Goal: Task Accomplishment & Management: Manage account settings

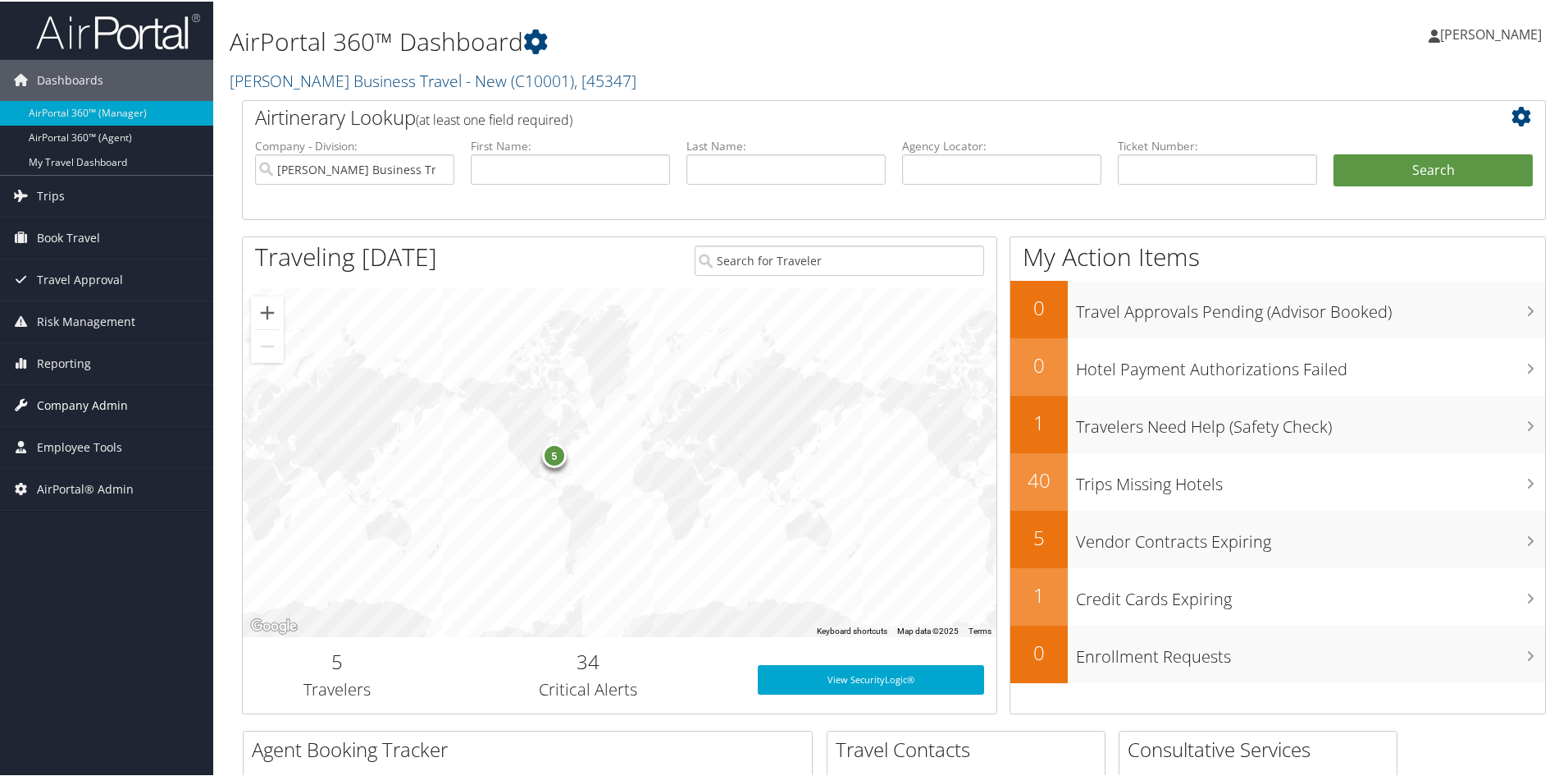
click at [75, 409] on span "Company Admin" at bounding box center [83, 403] width 91 height 41
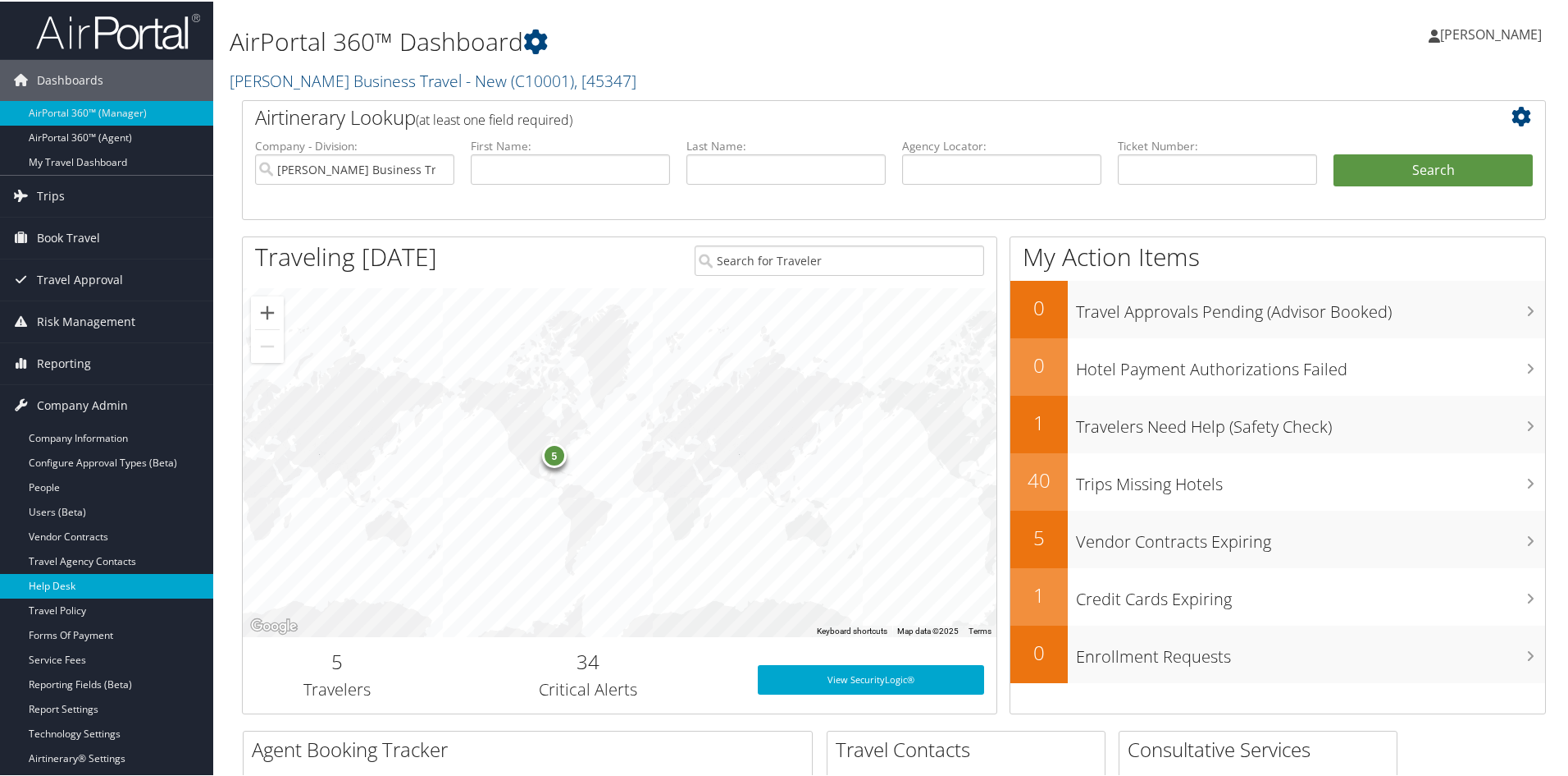
click at [80, 579] on link "Help Desk" at bounding box center [106, 584] width 213 height 25
click at [359, 72] on link "Christopherson Business Travel - New ( C10001 ) , [ 45347 ]" at bounding box center [433, 79] width 407 height 22
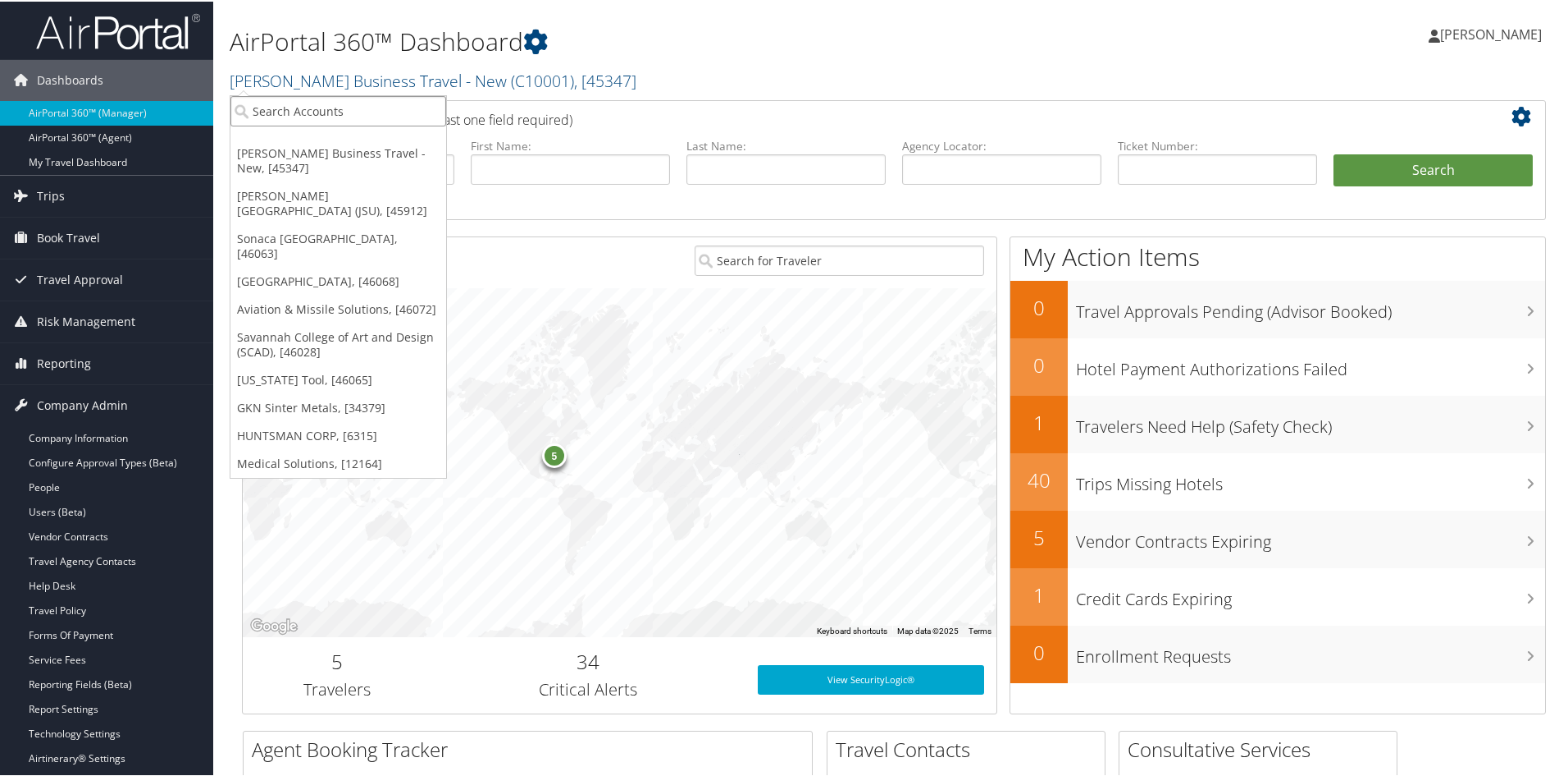
click at [313, 100] on input "search" at bounding box center [338, 109] width 216 height 31
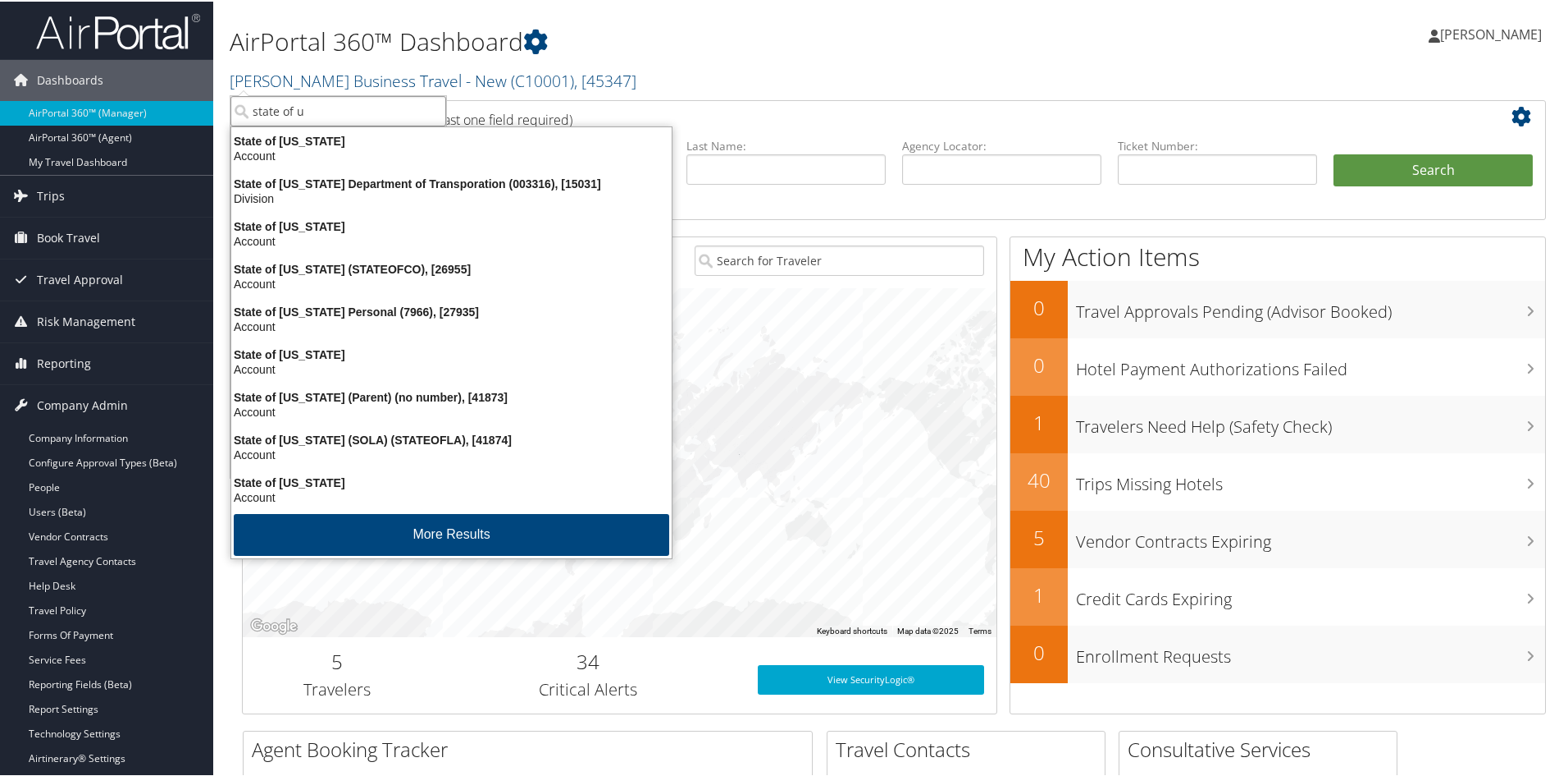
type input "state of ut"
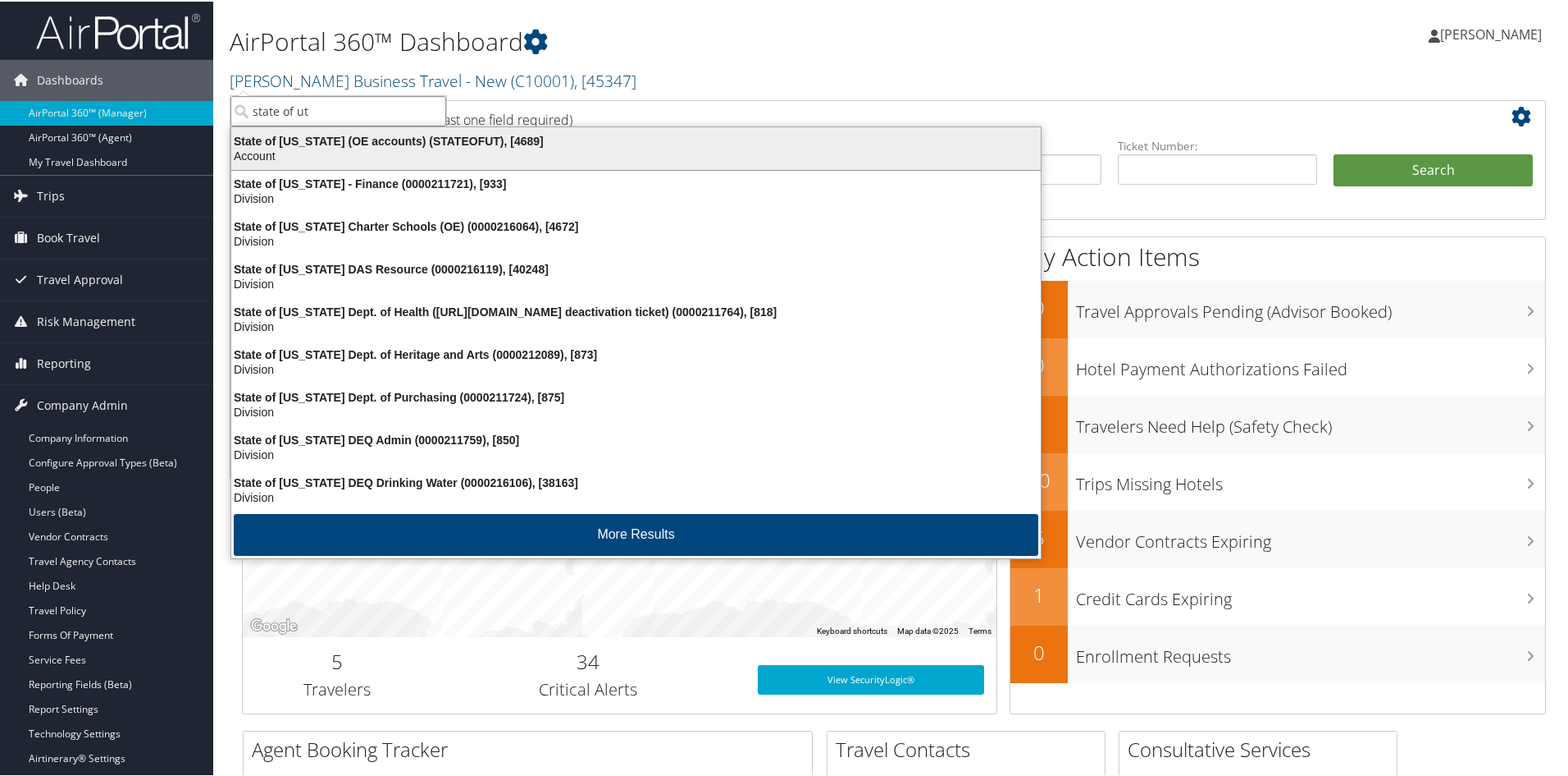
click at [307, 131] on div "State of Utah (OE accounts) (STATEOFUT), [4689] Account" at bounding box center [635, 147] width 804 height 38
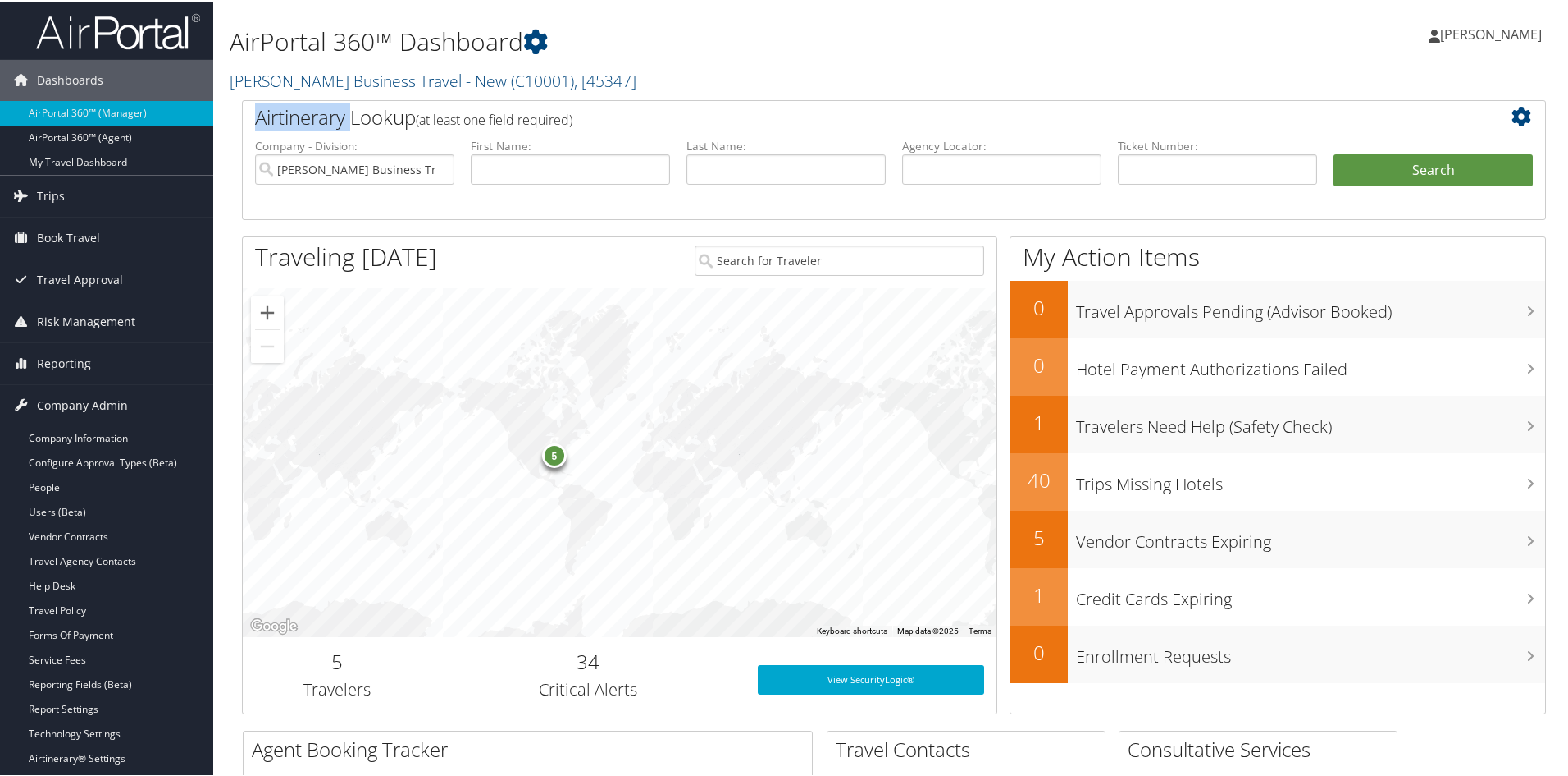
click at [307, 131] on div "Airtinerary Lookup (at least one field required)" at bounding box center [839, 117] width 1194 height 37
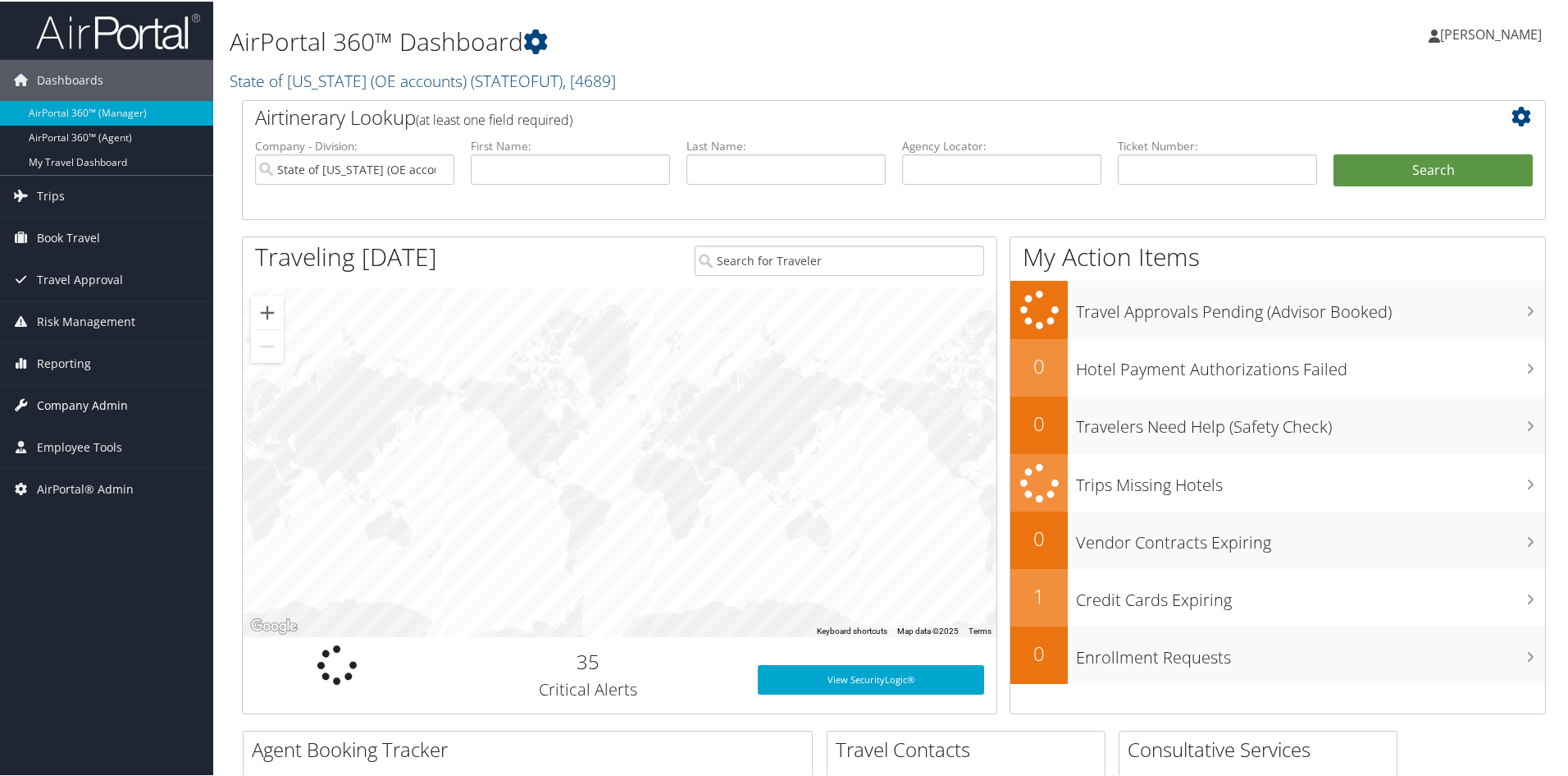
click at [73, 395] on span "Company Admin" at bounding box center [83, 403] width 91 height 41
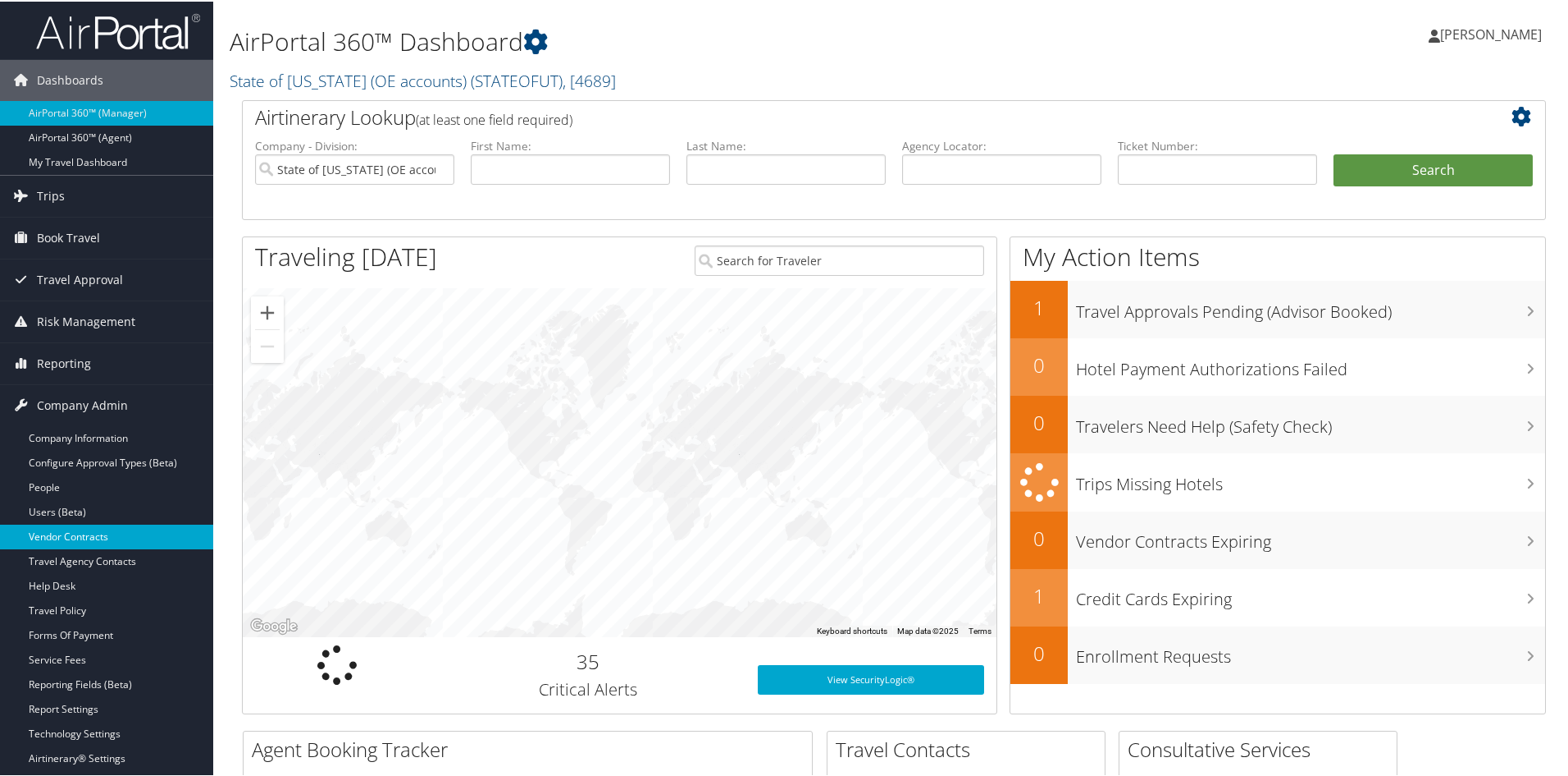
click at [82, 529] on link "Vendor Contracts" at bounding box center [106, 534] width 213 height 25
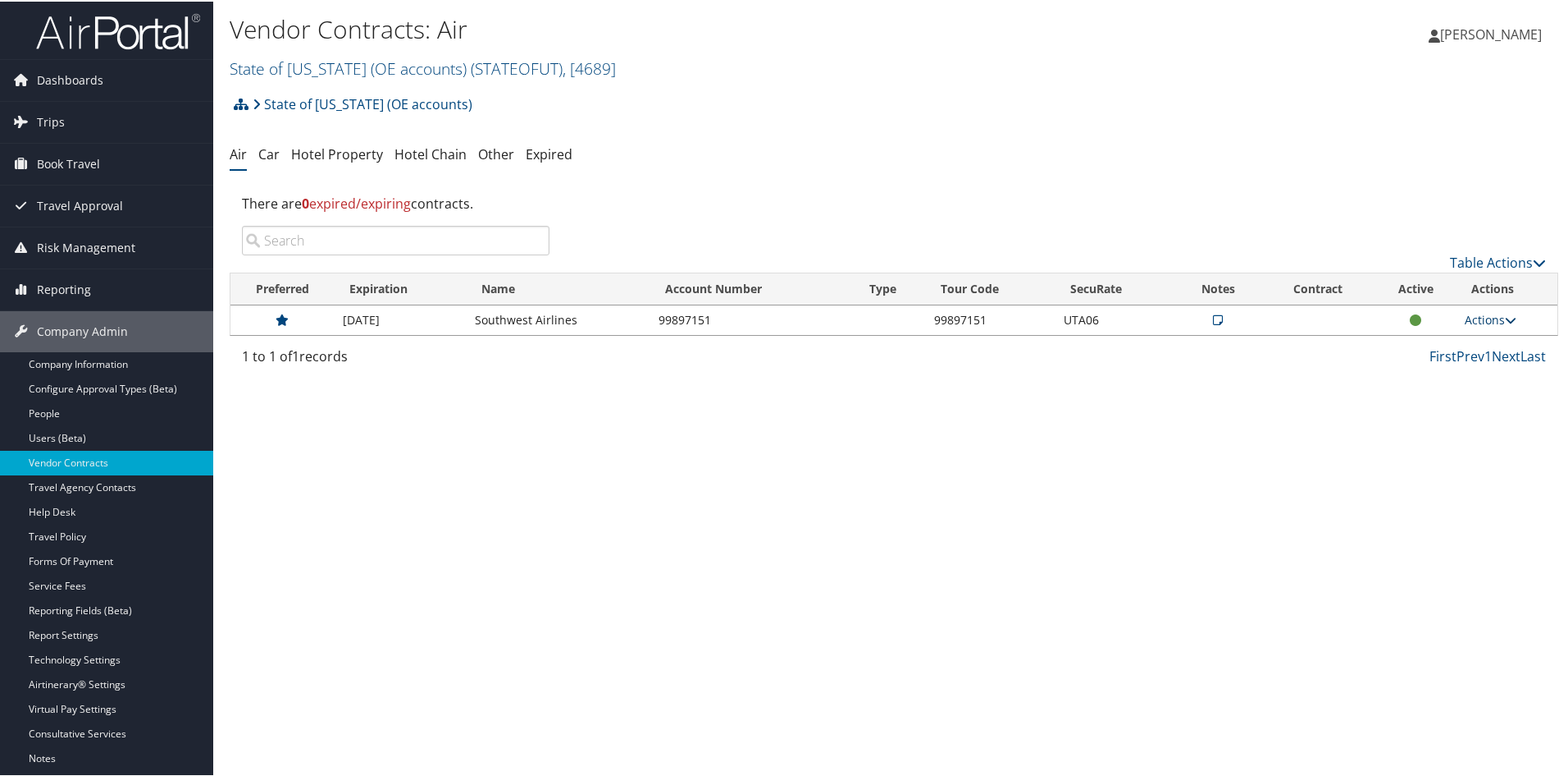
click at [1506, 319] on icon at bounding box center [1511, 318] width 12 height 12
click at [1474, 393] on link "Edit Contract" at bounding box center [1453, 398] width 109 height 28
select select "[object Object]"
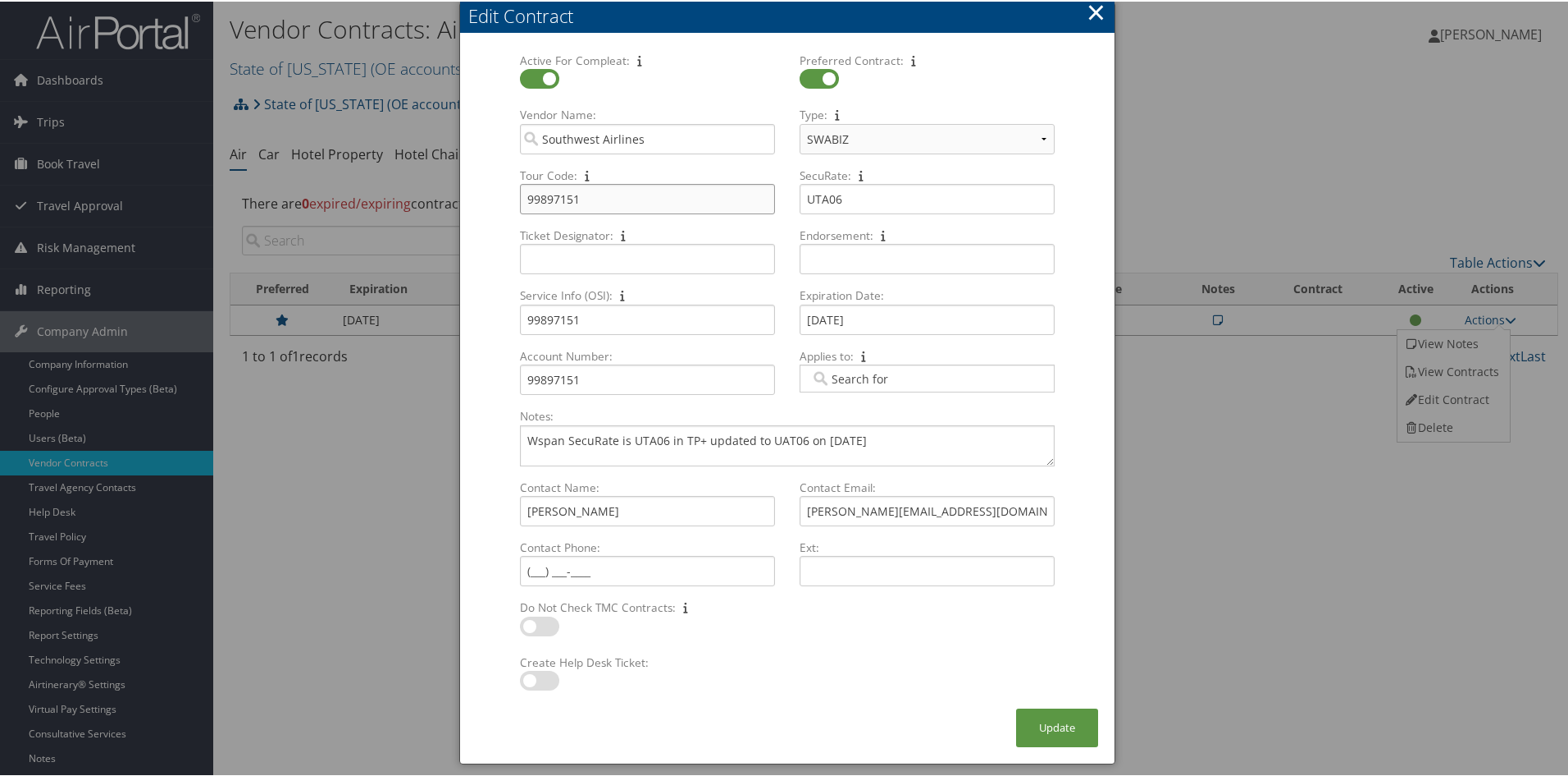
click at [584, 195] on input "99897151" at bounding box center [647, 197] width 256 height 31
drag, startPoint x: 584, startPoint y: 195, endPoint x: 508, endPoint y: 188, distance: 76.3
click at [508, 188] on div "Tour Code: 99897151 Multiple values The selected items contain different values…" at bounding box center [647, 196] width 279 height 60
click at [603, 320] on input "99897151" at bounding box center [647, 317] width 256 height 31
click at [599, 320] on input "99897151" at bounding box center [647, 317] width 256 height 31
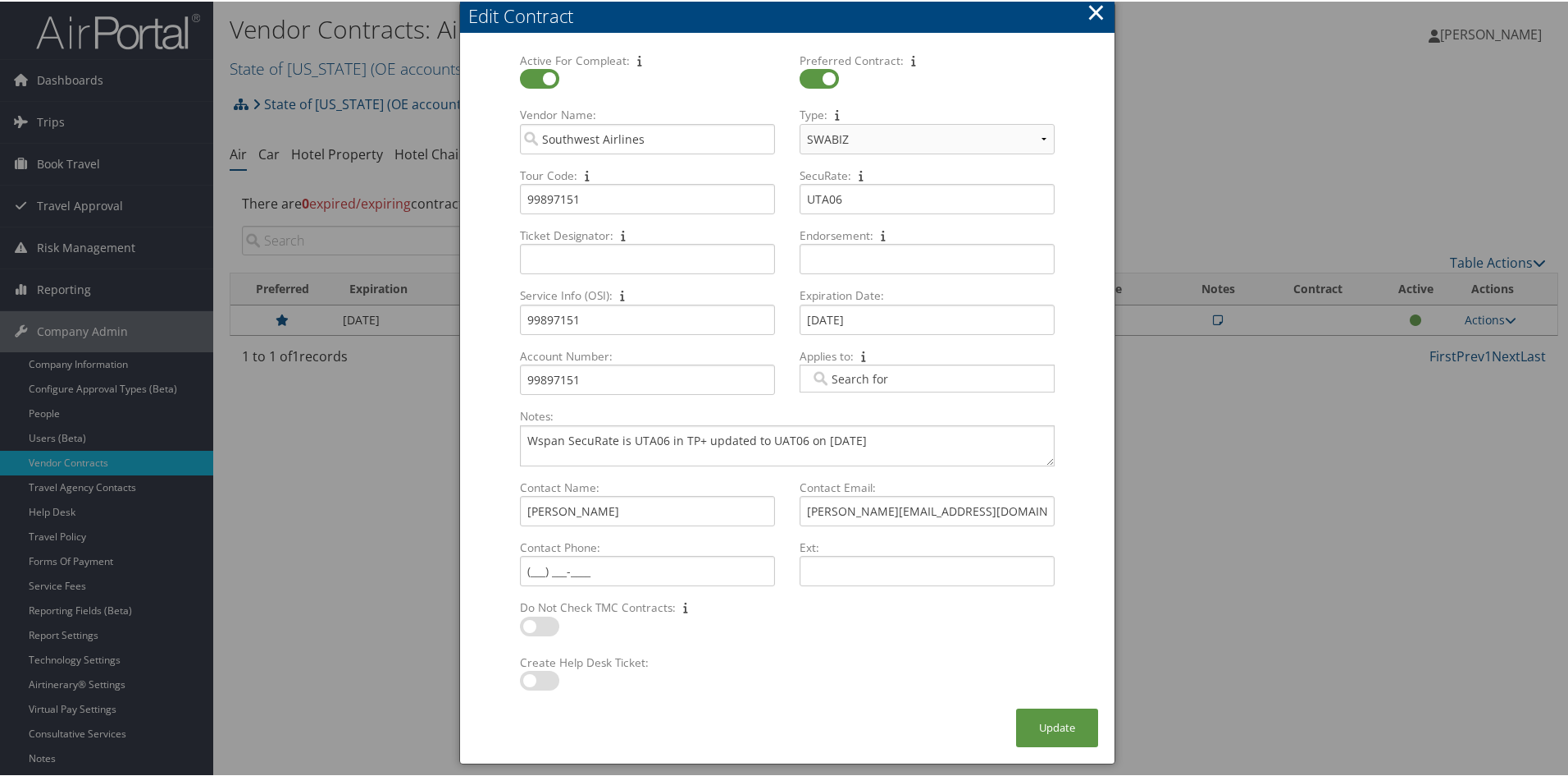
click at [1099, 10] on button "×" at bounding box center [1096, 10] width 19 height 33
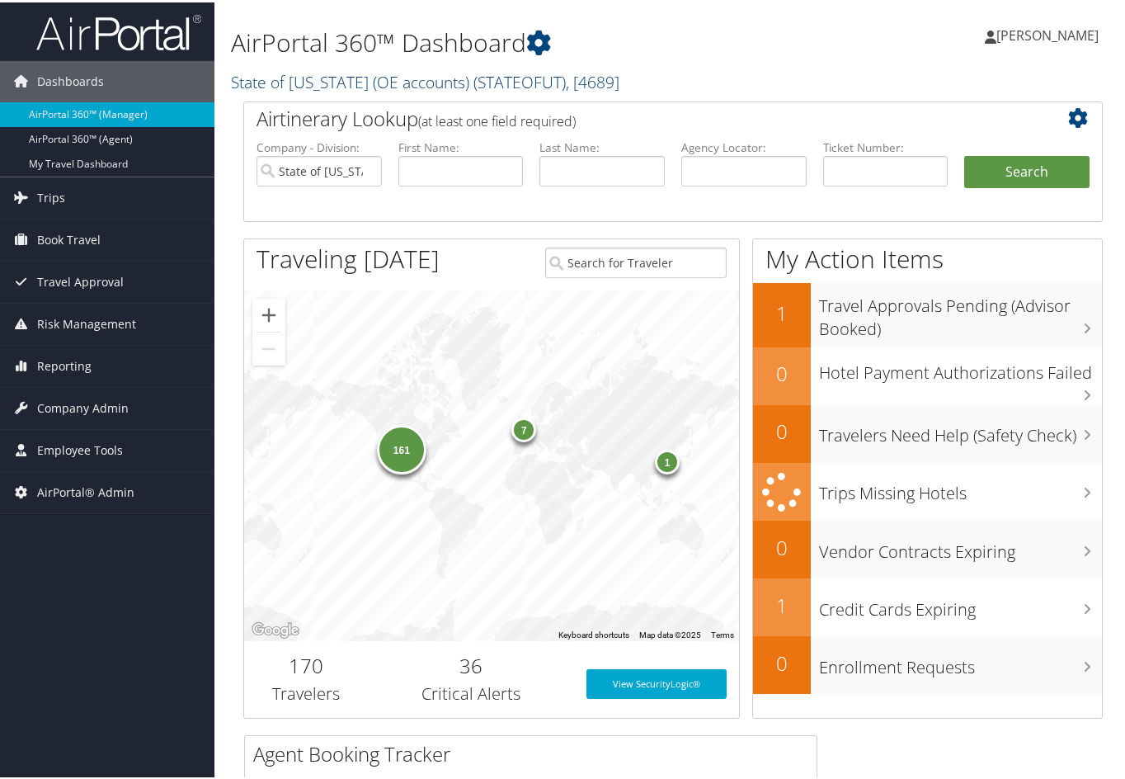
click at [376, 79] on link "State of [US_STATE] (OE accounts) ( STATEOFUT ) , [ 4689 ]" at bounding box center [425, 79] width 389 height 22
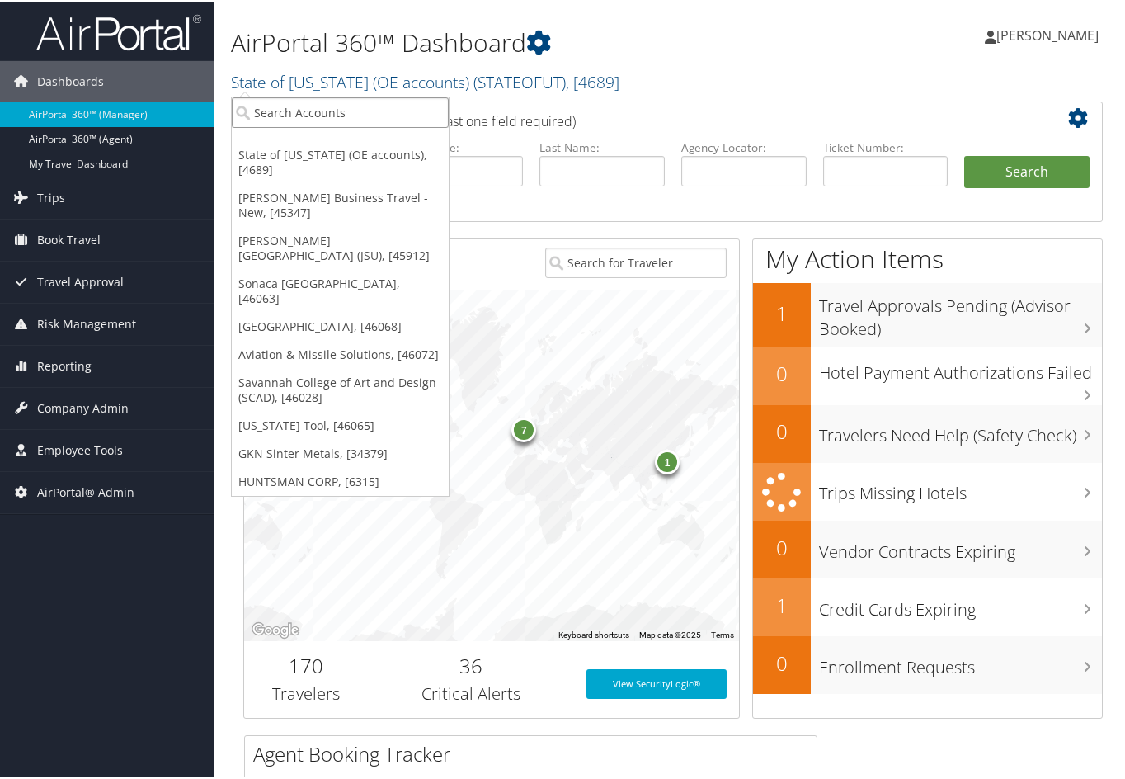
click at [322, 112] on input "search" at bounding box center [340, 110] width 217 height 31
click at [318, 113] on input "search" at bounding box center [340, 110] width 217 height 31
type input "("
type input "intermou"
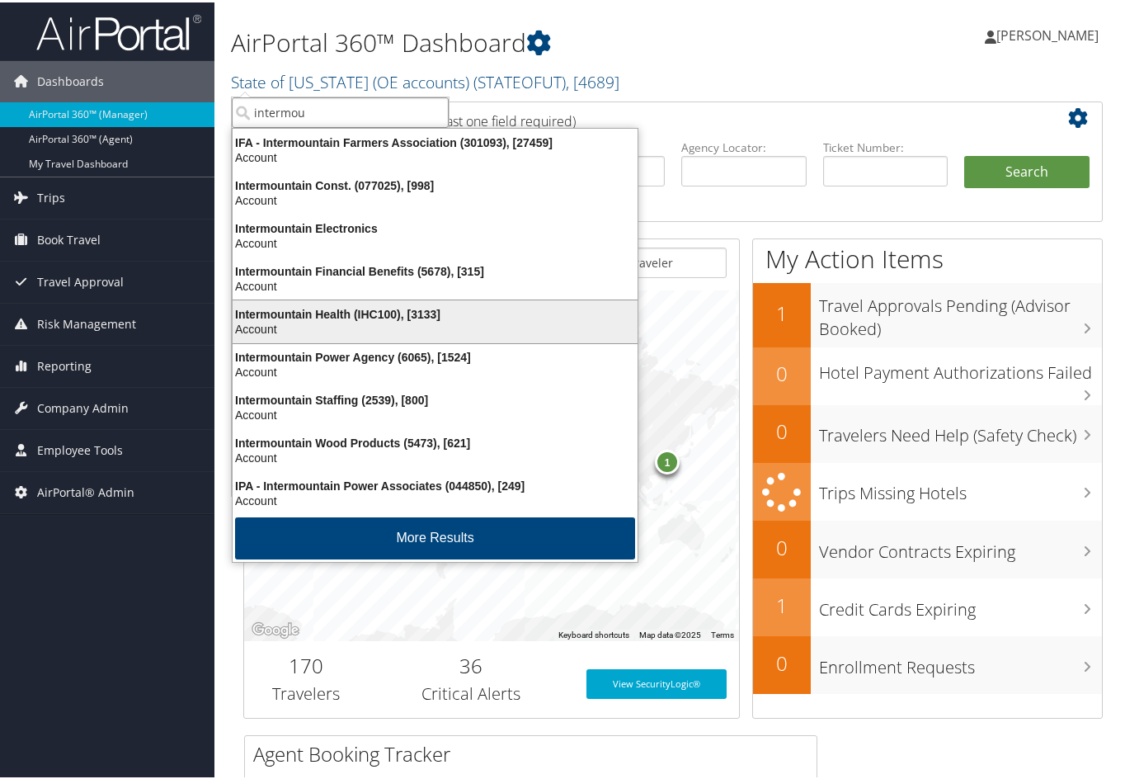
click at [309, 325] on div "Account" at bounding box center [435, 326] width 425 height 15
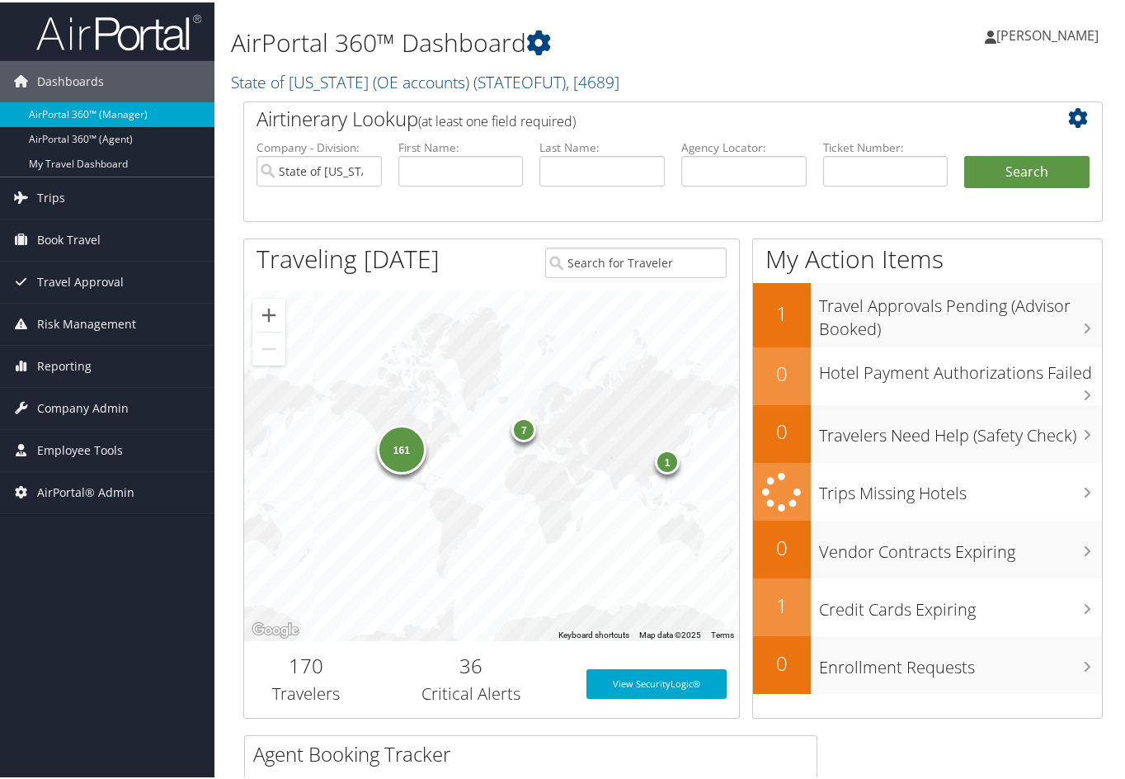
click at [309, 325] on div "161 7 1" at bounding box center [491, 463] width 495 height 351
click at [85, 405] on span "Company Admin" at bounding box center [83, 405] width 92 height 41
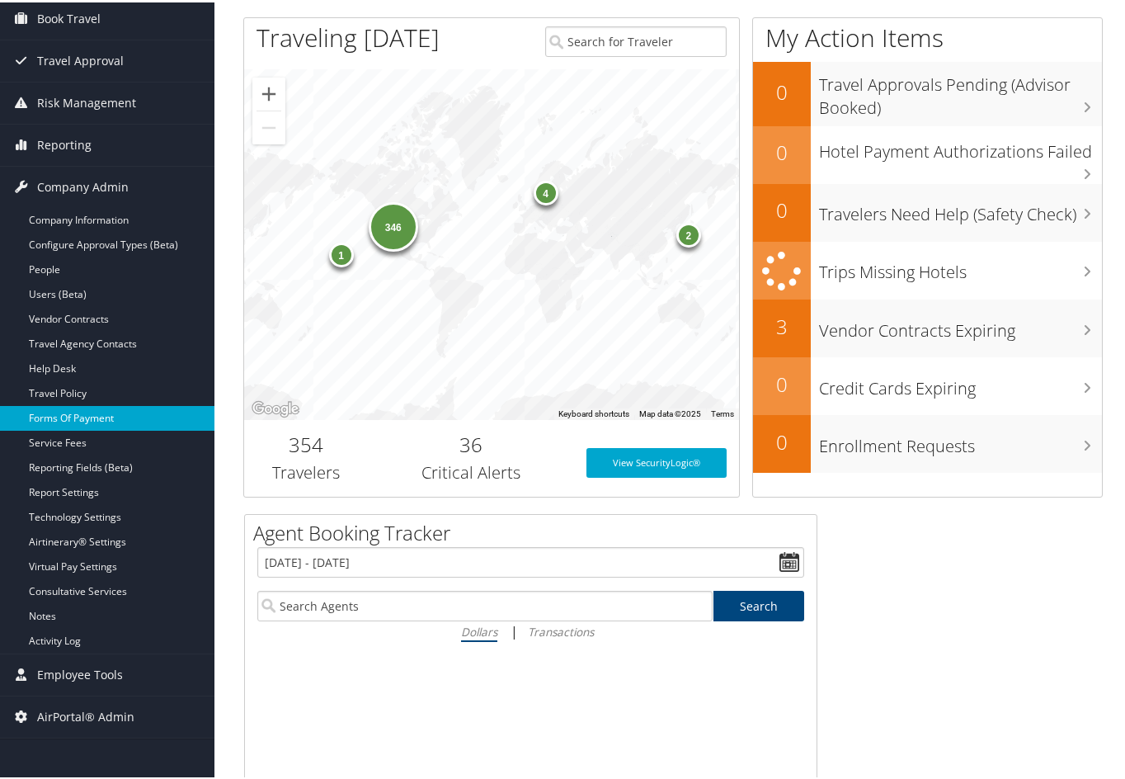
scroll to position [247, 0]
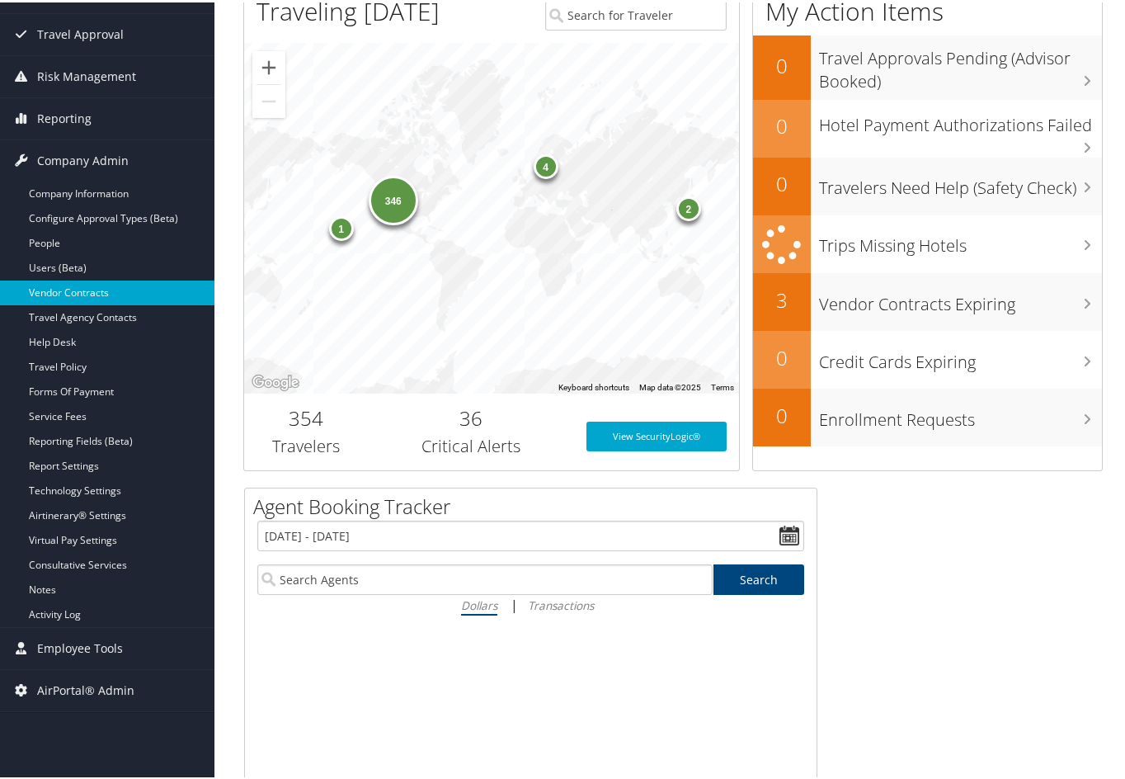
click at [93, 290] on link "Vendor Contracts" at bounding box center [107, 290] width 214 height 25
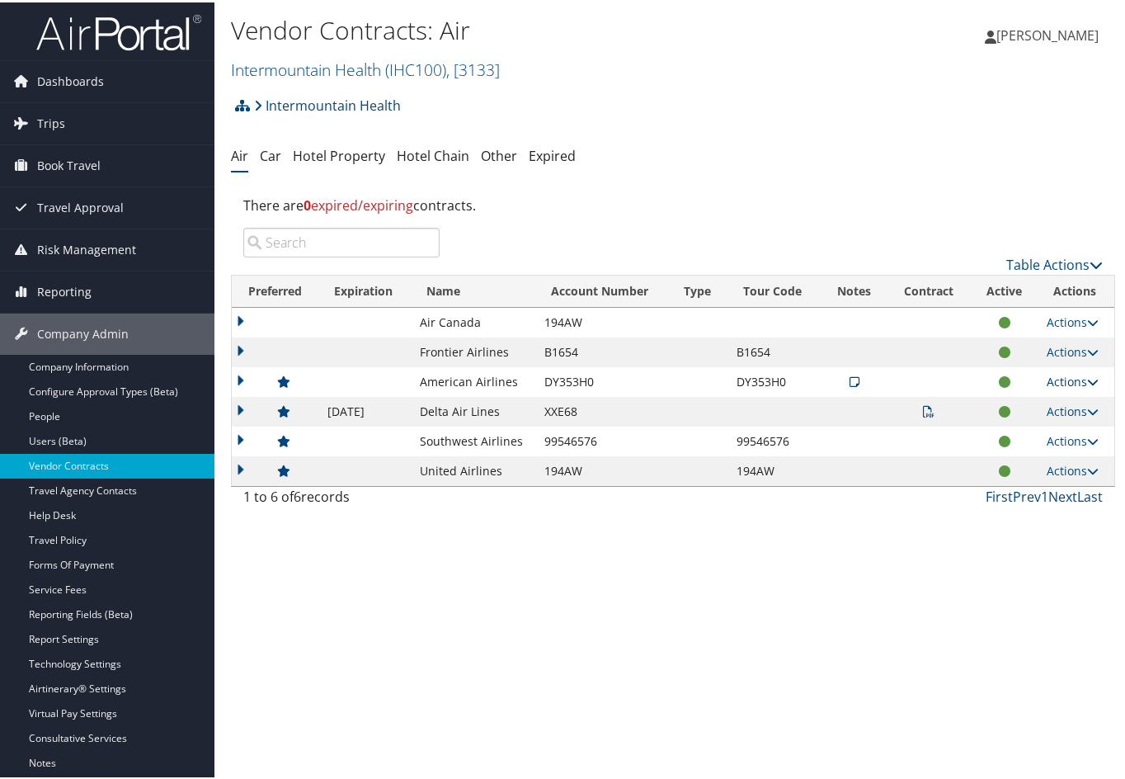
click at [1087, 378] on icon at bounding box center [1093, 380] width 12 height 12
click at [1062, 452] on link "Edit Contract" at bounding box center [1034, 459] width 110 height 28
select select "[object Object]"
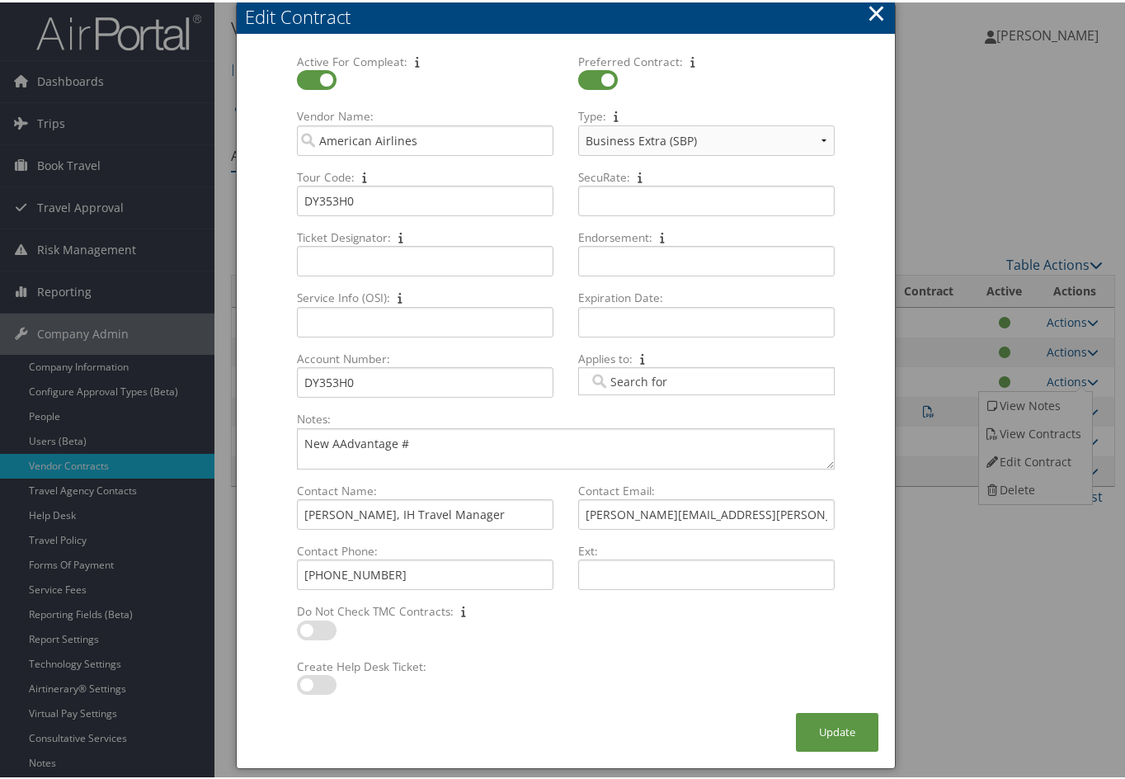
click at [876, 7] on button "×" at bounding box center [876, 10] width 19 height 33
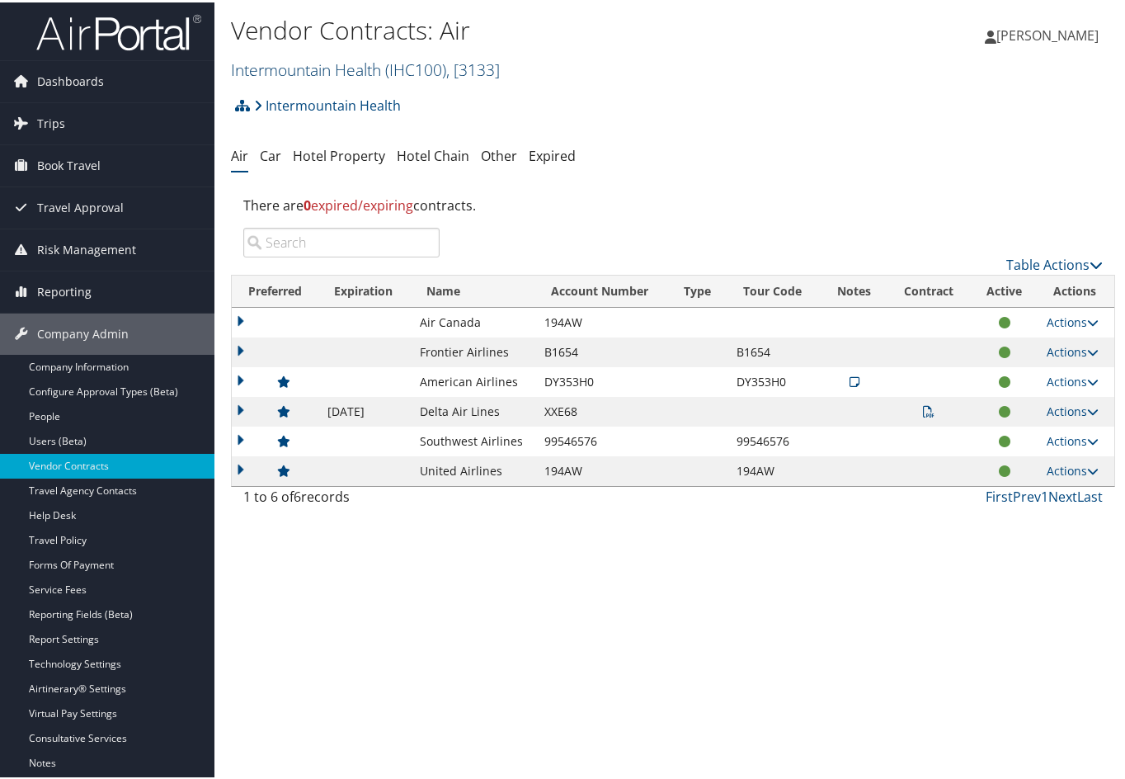
click at [337, 69] on link "Intermountain Health ( IHC100 ) , [ 3133 ]" at bounding box center [365, 67] width 269 height 22
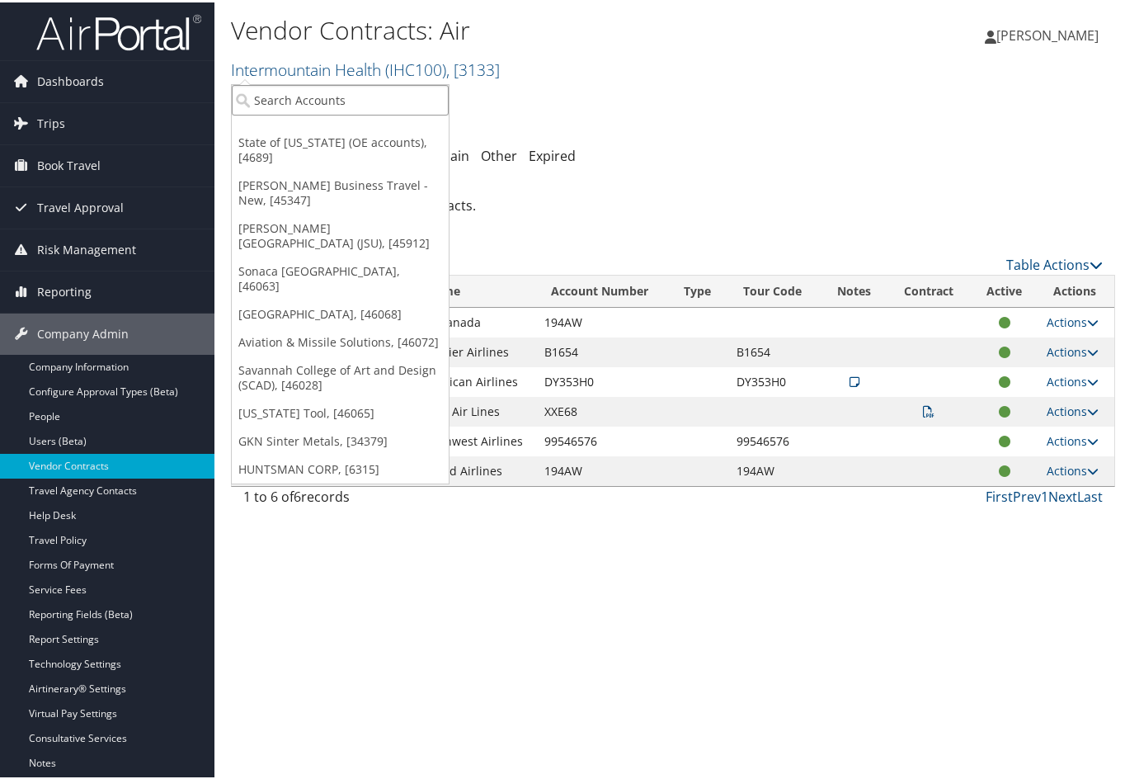
click at [331, 87] on input "search" at bounding box center [340, 97] width 217 height 31
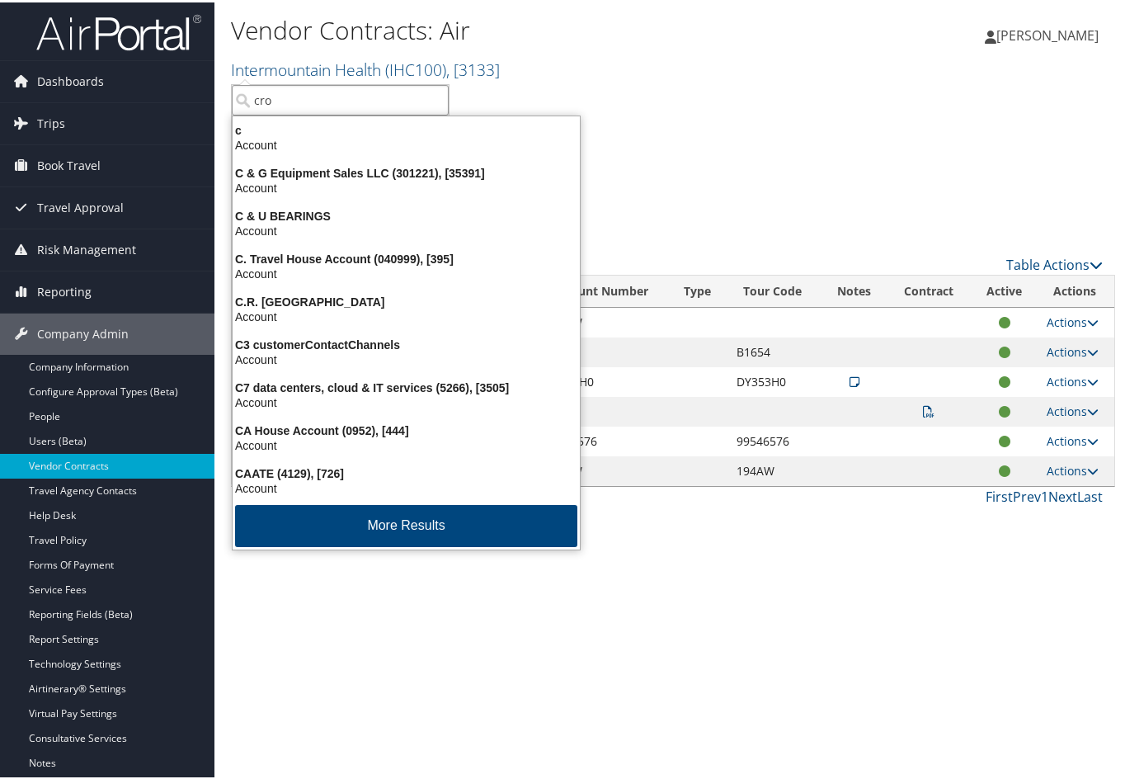
type input "croc"
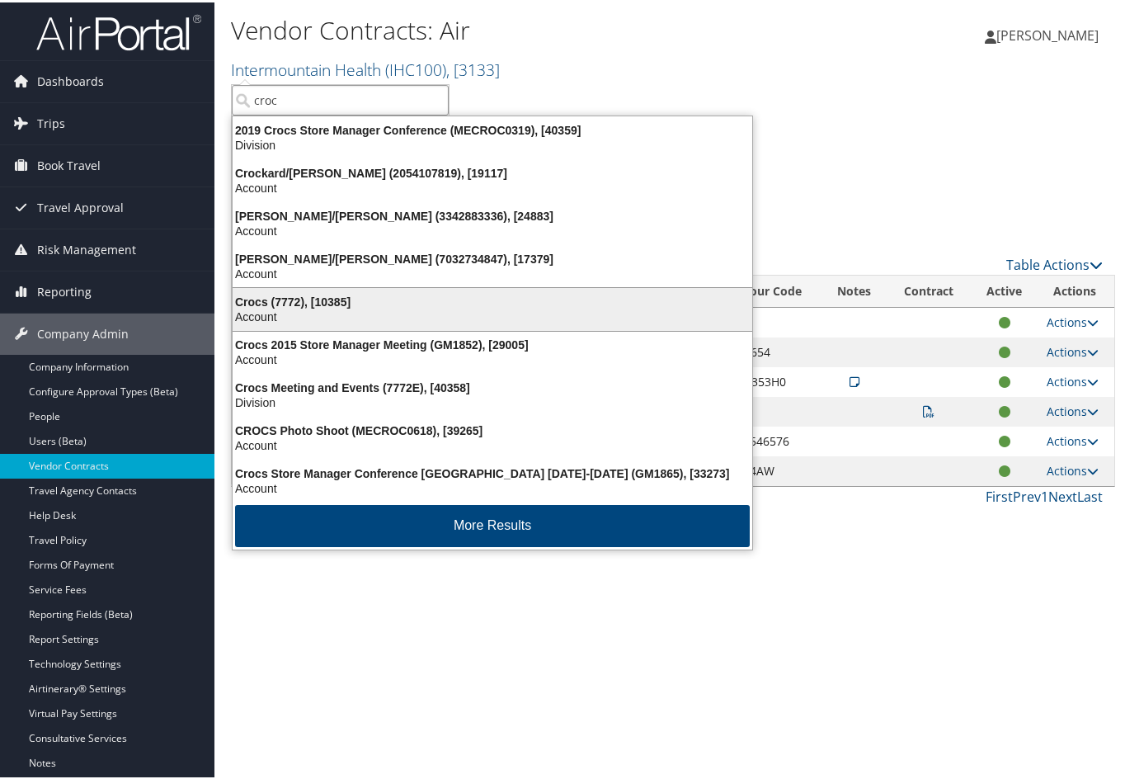
click at [334, 300] on div "Crocs (7772), [10385]" at bounding box center [493, 299] width 540 height 15
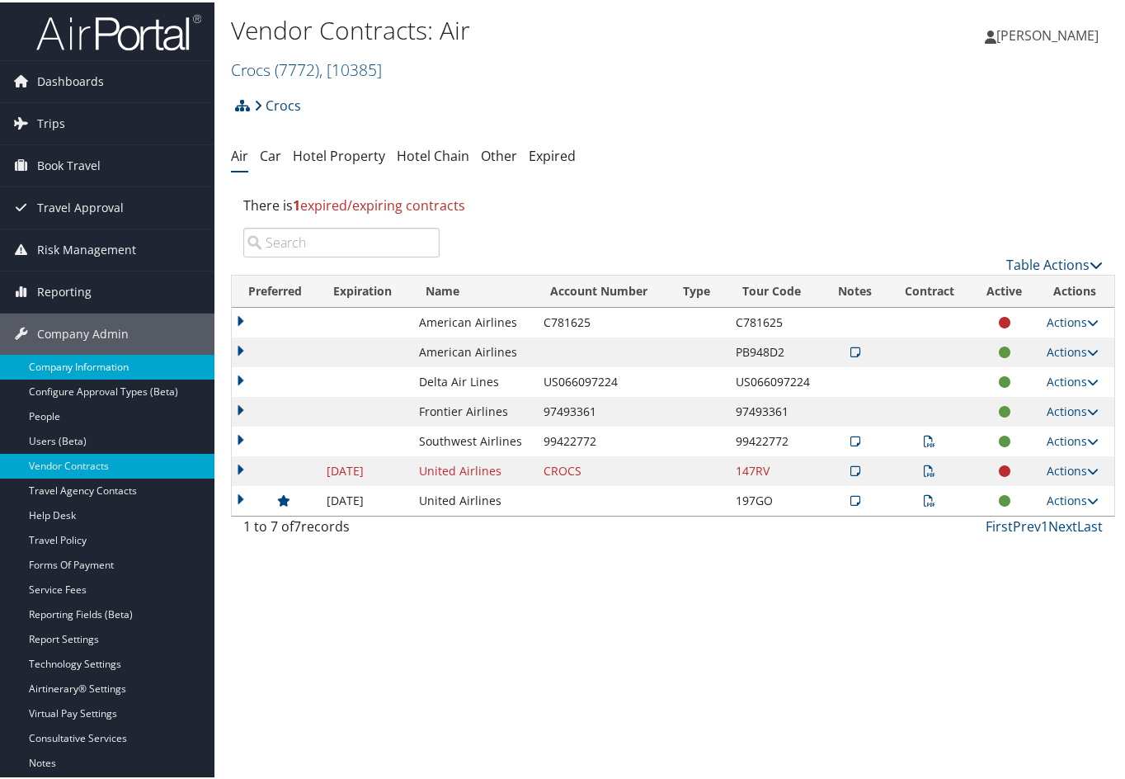
click at [92, 357] on link "Company Information" at bounding box center [107, 364] width 214 height 25
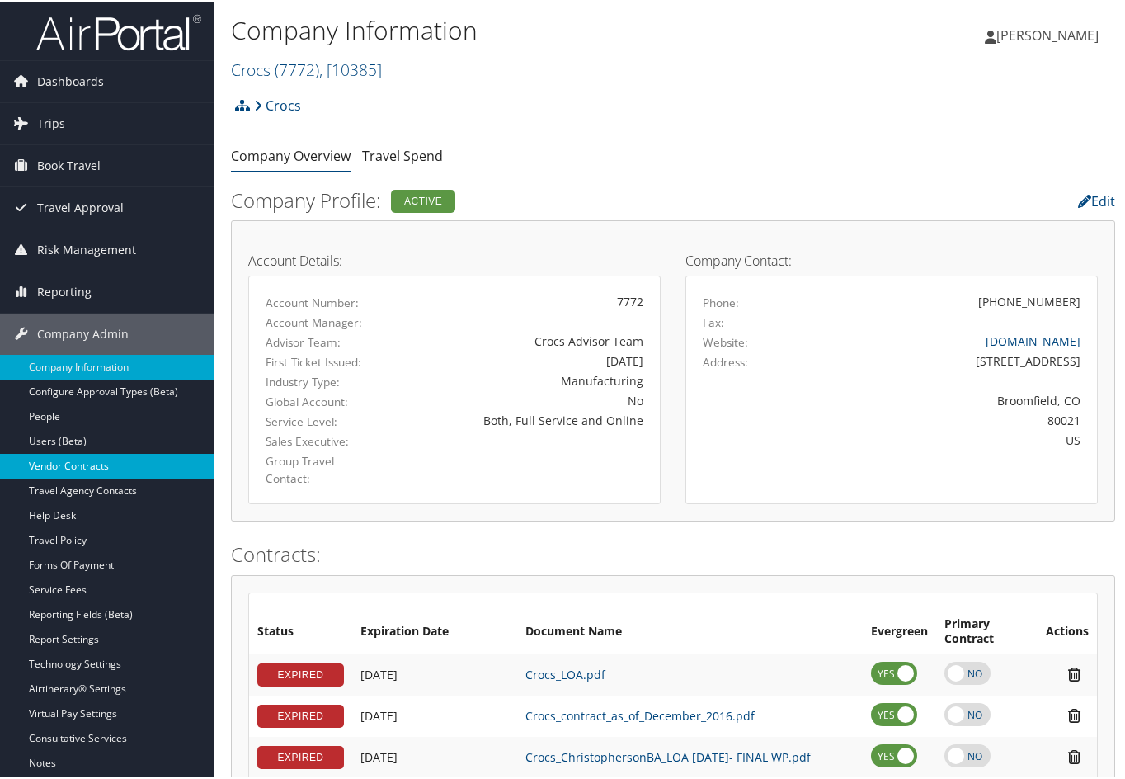
click at [62, 454] on link "Vendor Contracts" at bounding box center [107, 463] width 214 height 25
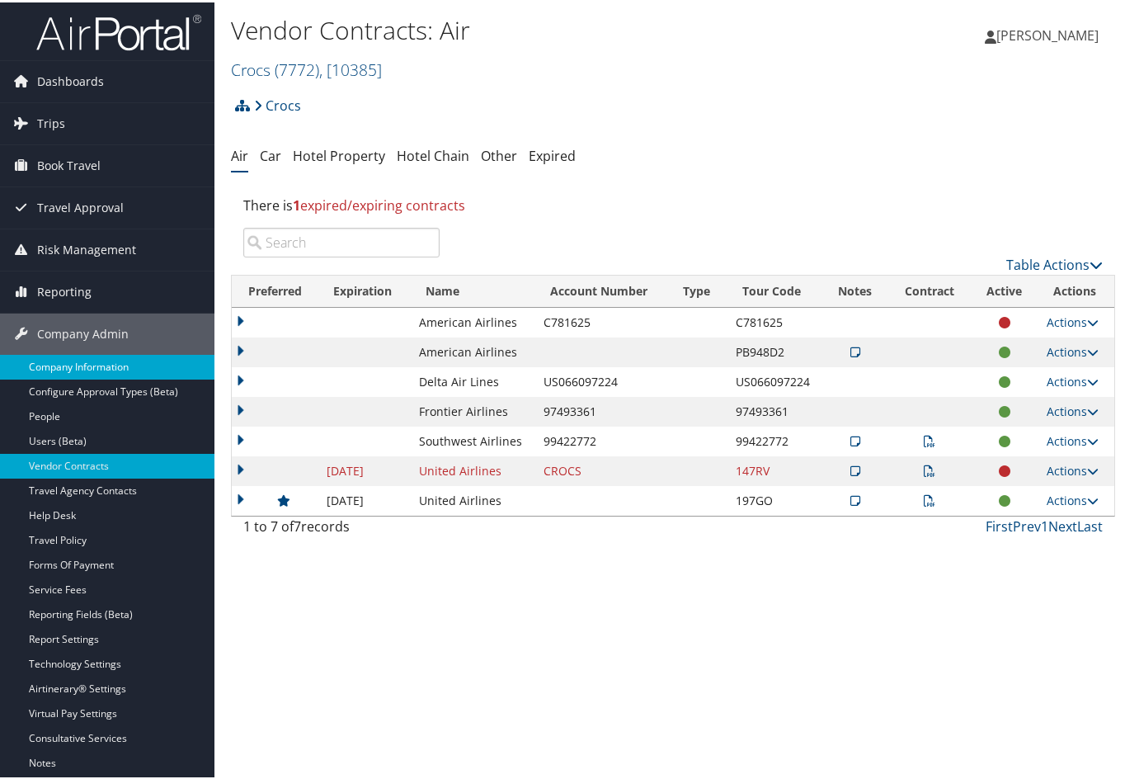
click at [123, 356] on link "Company Information" at bounding box center [107, 364] width 214 height 25
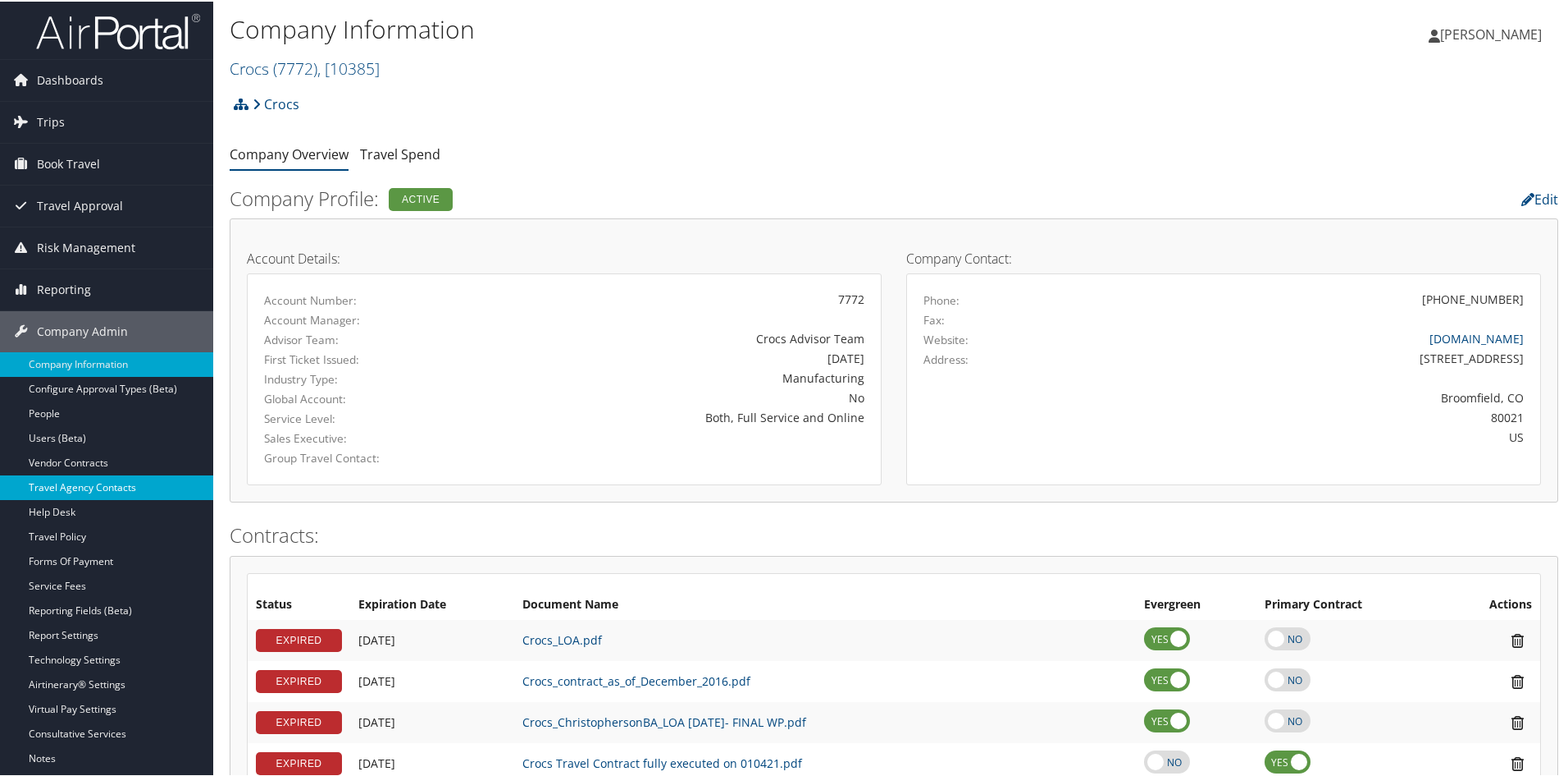
click at [86, 489] on link "Travel Agency Contacts" at bounding box center [106, 485] width 213 height 25
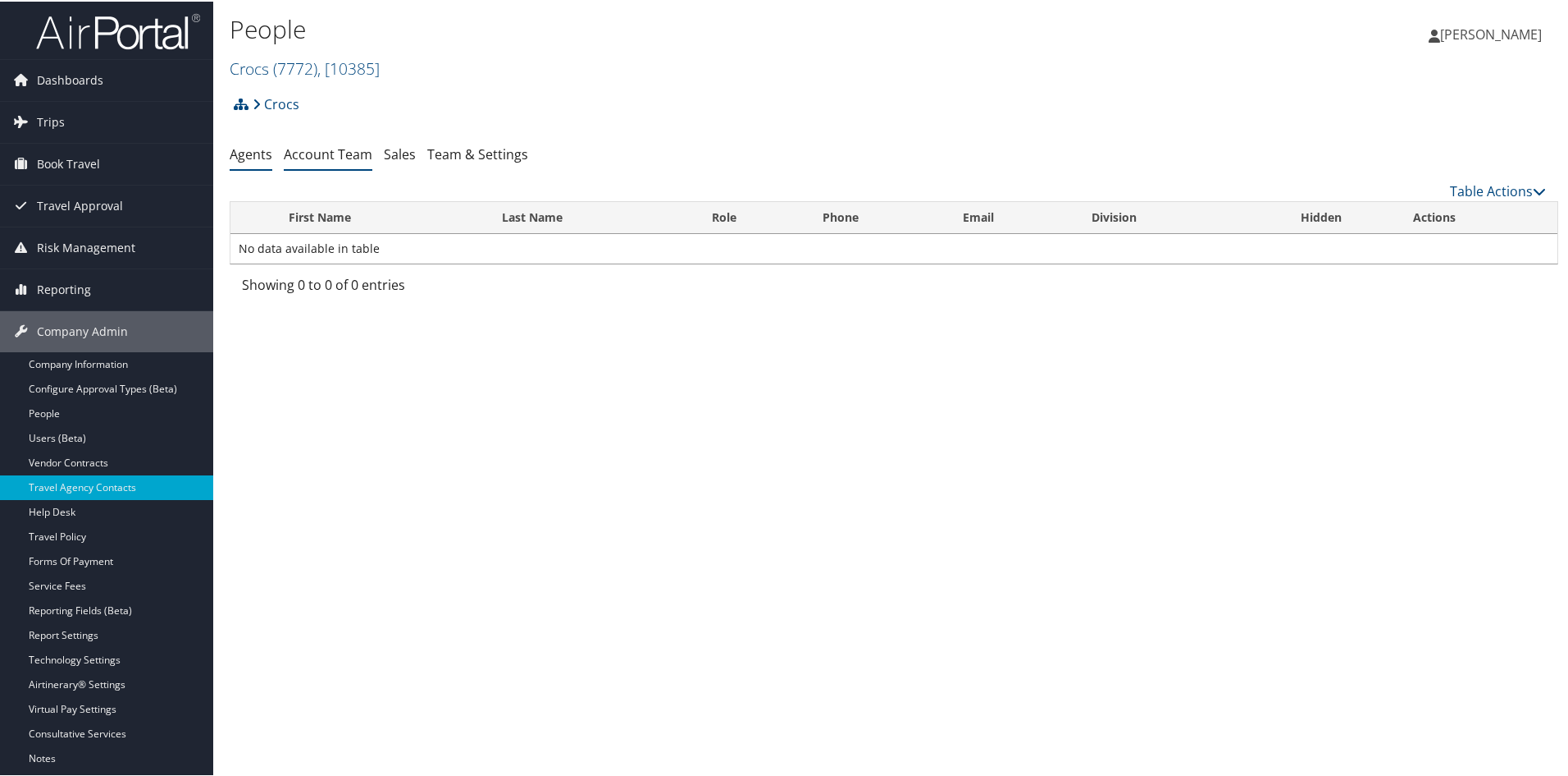
click at [318, 144] on link "Account Team" at bounding box center [327, 152] width 88 height 18
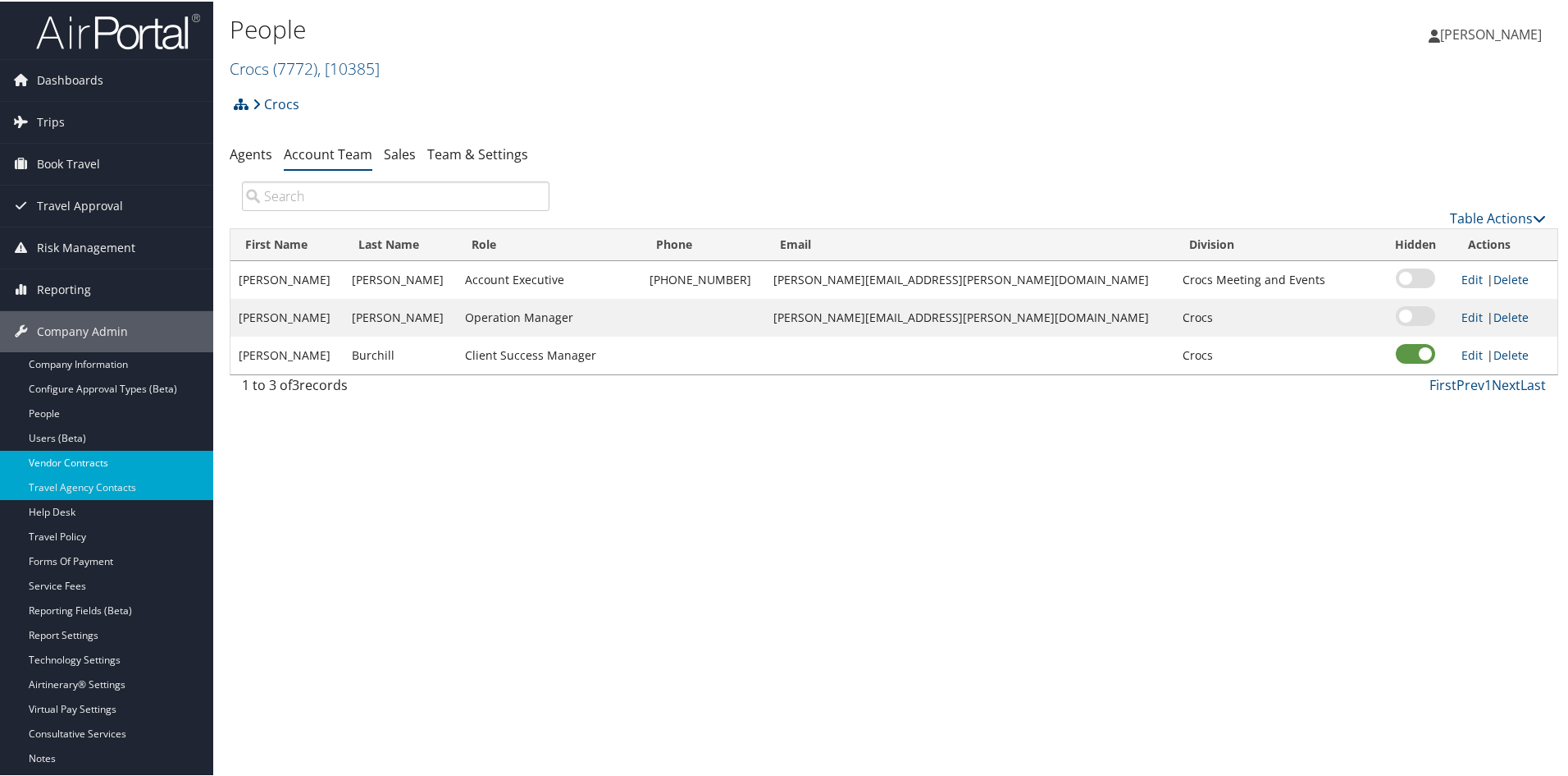
click at [70, 458] on link "Vendor Contracts" at bounding box center [106, 461] width 213 height 25
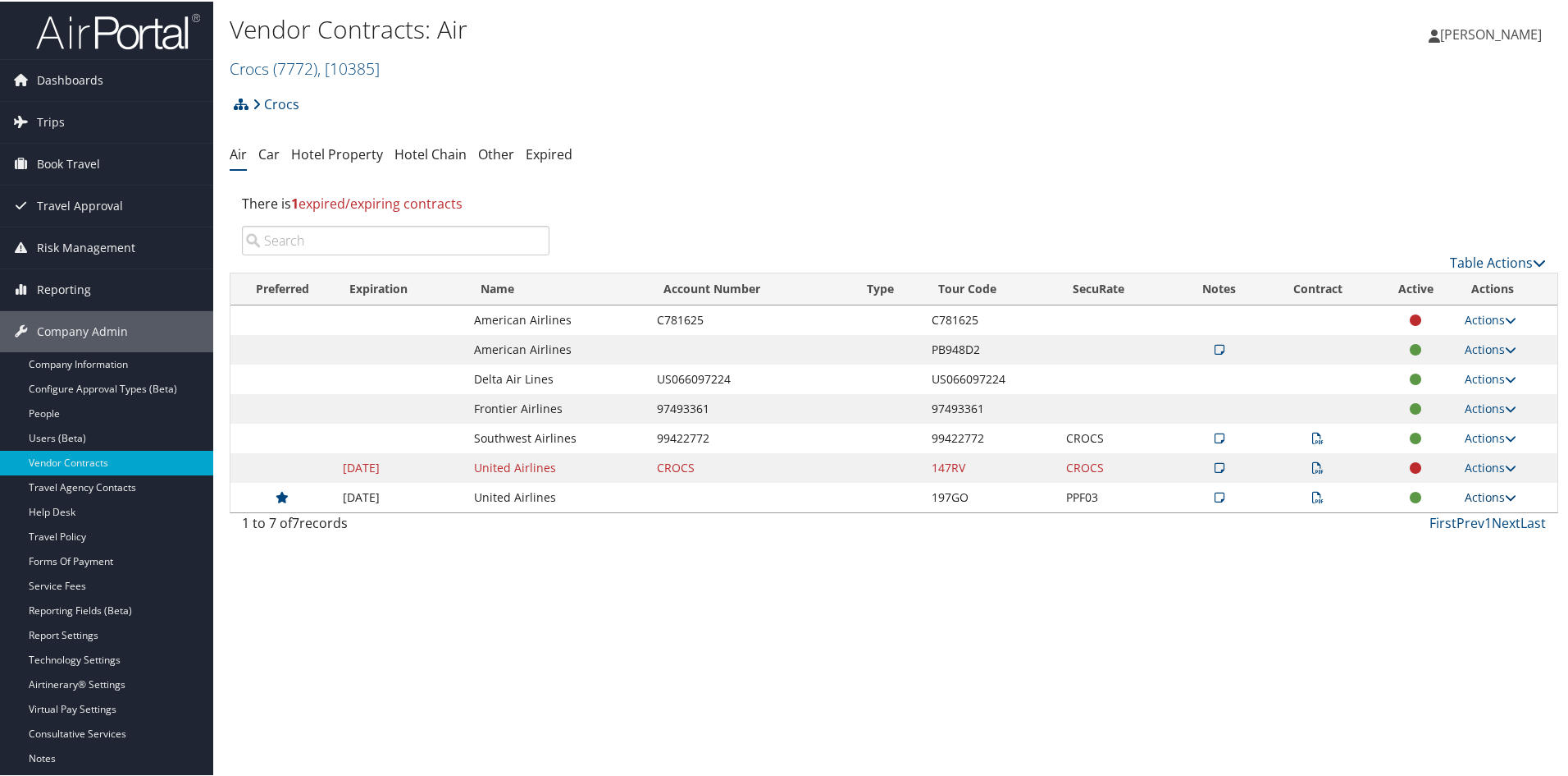
click at [1506, 498] on icon at bounding box center [1511, 496] width 12 height 12
click at [1506, 492] on icon at bounding box center [1511, 496] width 12 height 12
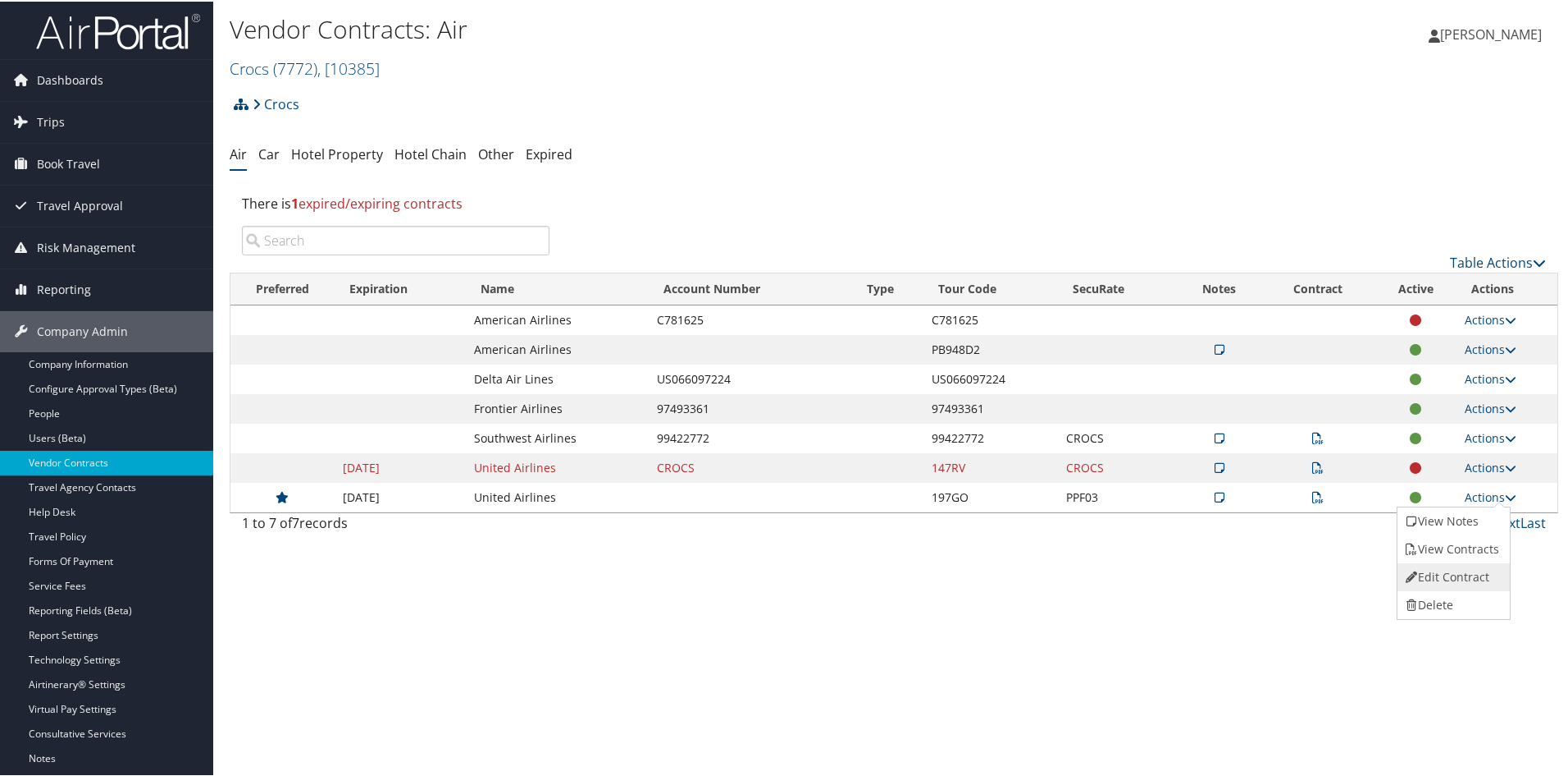
click at [1477, 565] on link "Edit Contract" at bounding box center [1453, 575] width 109 height 28
select select "[object Object]"
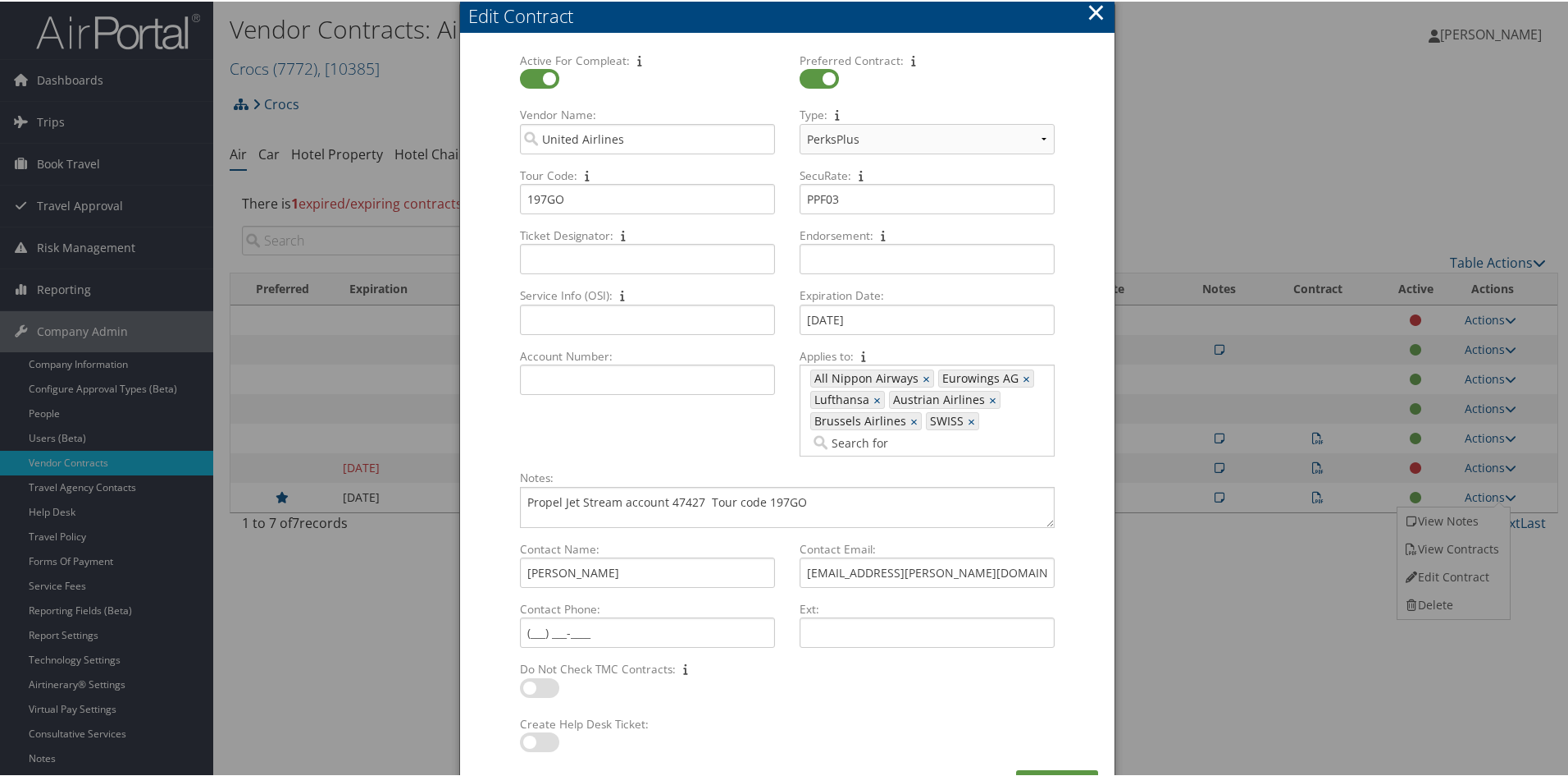
click at [1099, 12] on button "×" at bounding box center [1096, 10] width 19 height 33
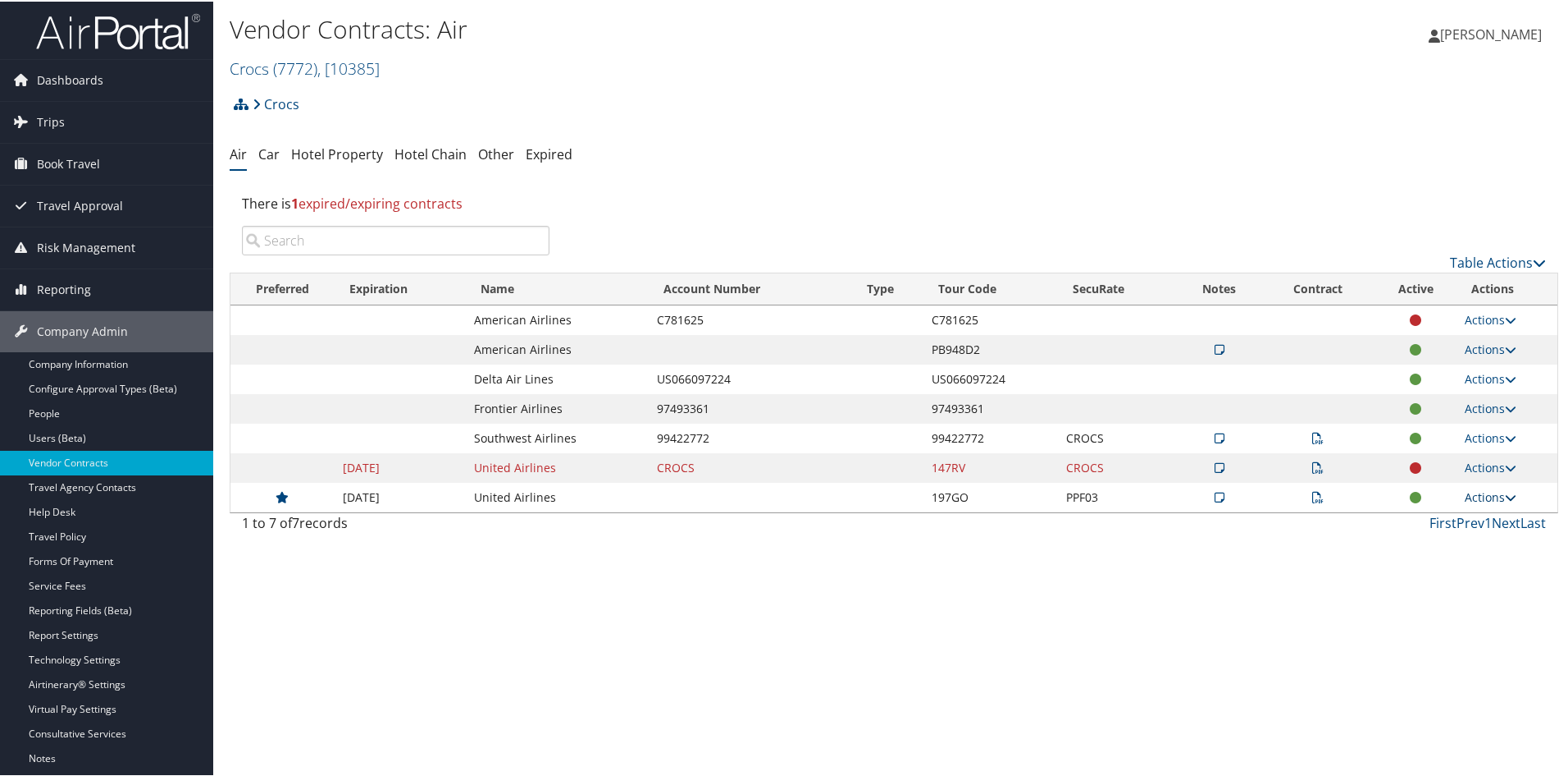
click at [1505, 494] on icon at bounding box center [1511, 496] width 12 height 12
click at [1468, 577] on link "Edit Contract" at bounding box center [1453, 575] width 109 height 28
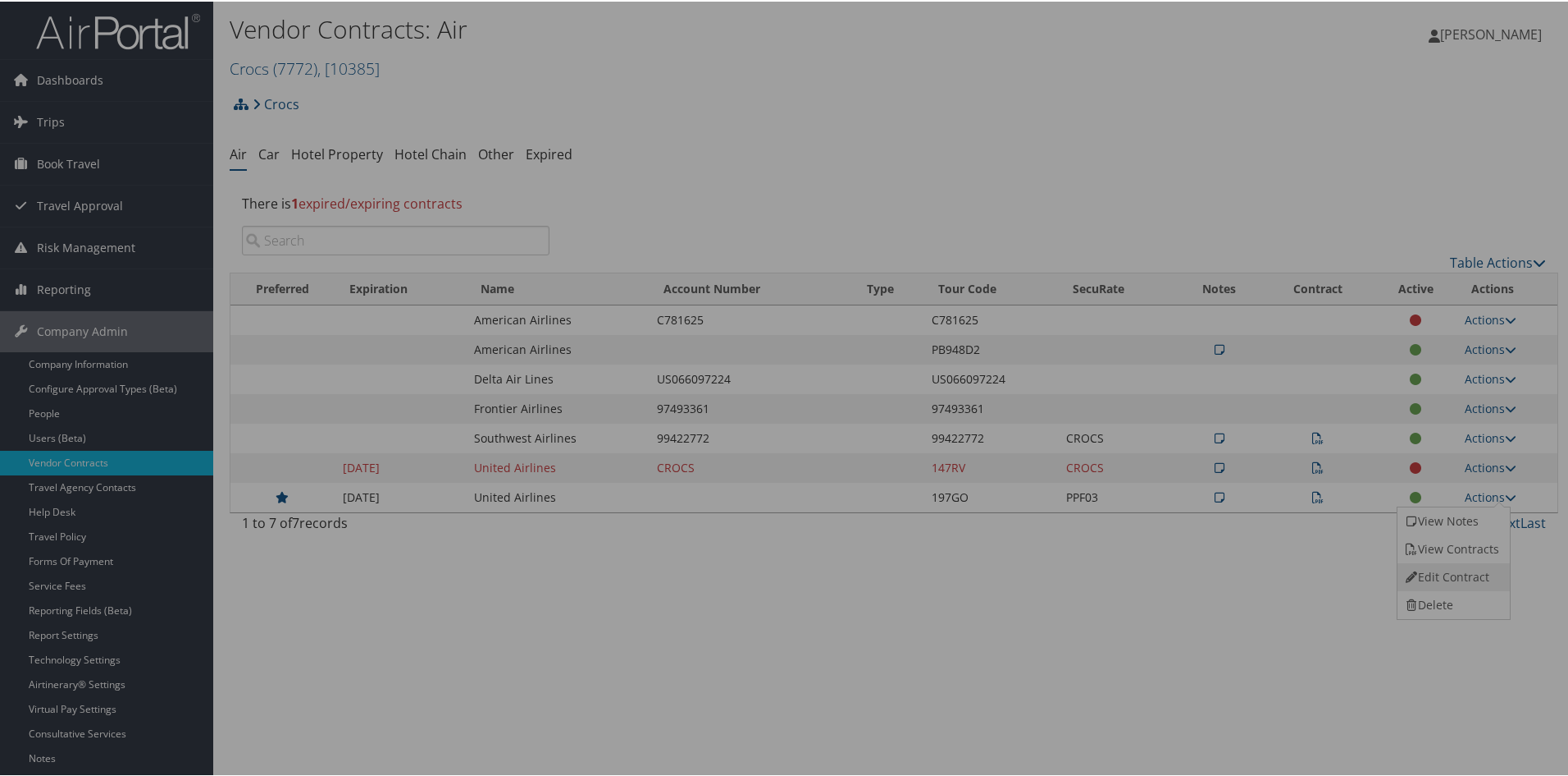
select select "[object Object]"
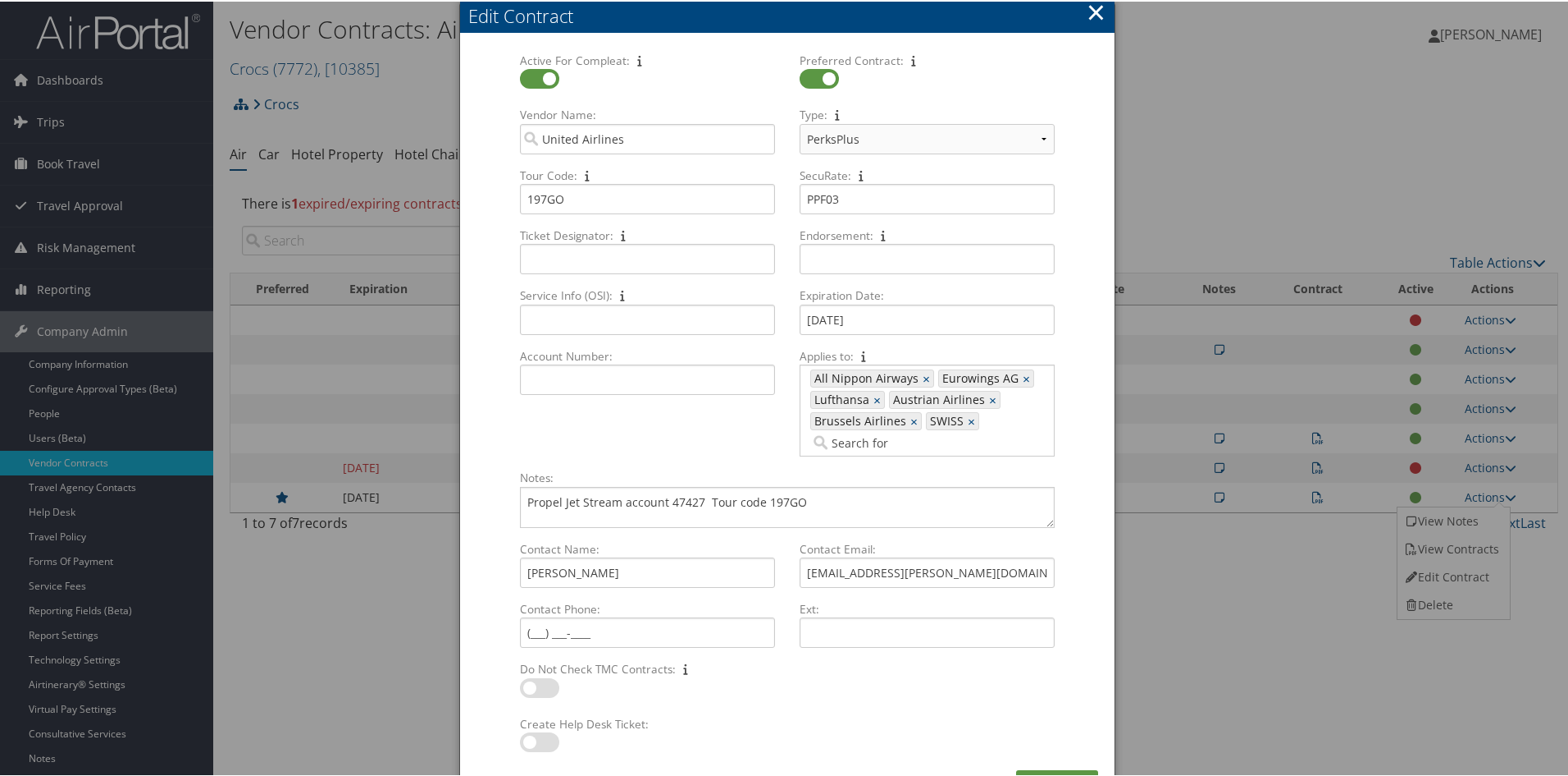
click at [1101, 12] on button "×" at bounding box center [1096, 10] width 19 height 33
